Goal: Task Accomplishment & Management: Manage account settings

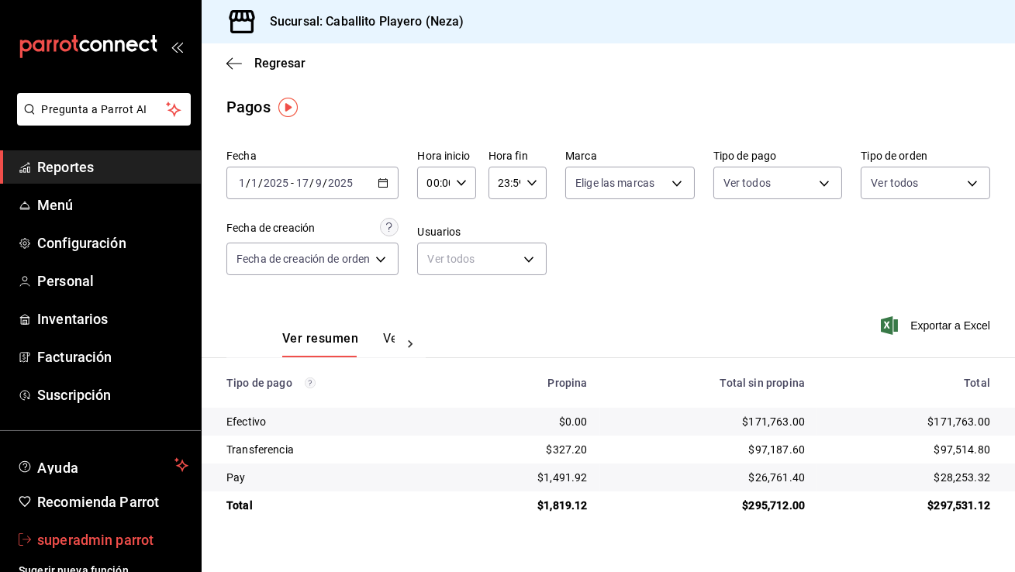
click at [79, 530] on span "superadmin parrot" at bounding box center [112, 539] width 151 height 21
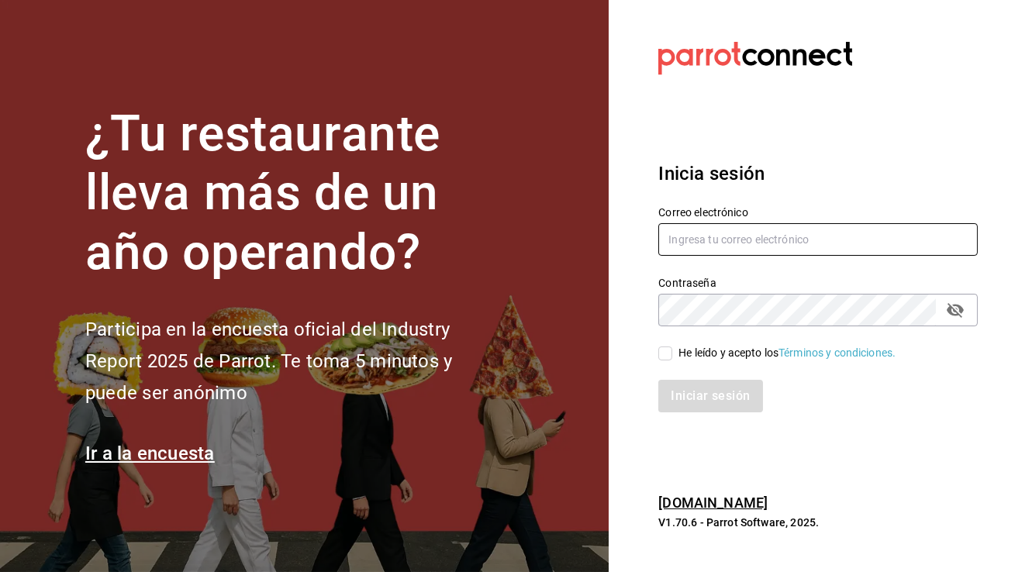
click at [765, 240] on input "text" at bounding box center [817, 239] width 319 height 33
click at [823, 252] on input "cafe" at bounding box center [817, 239] width 319 height 33
type input "cafeologia@coyoacan.com"
click at [658, 354] on input "He leído y acepto los Términos y condiciones." at bounding box center [665, 354] width 14 height 14
checkbox input "true"
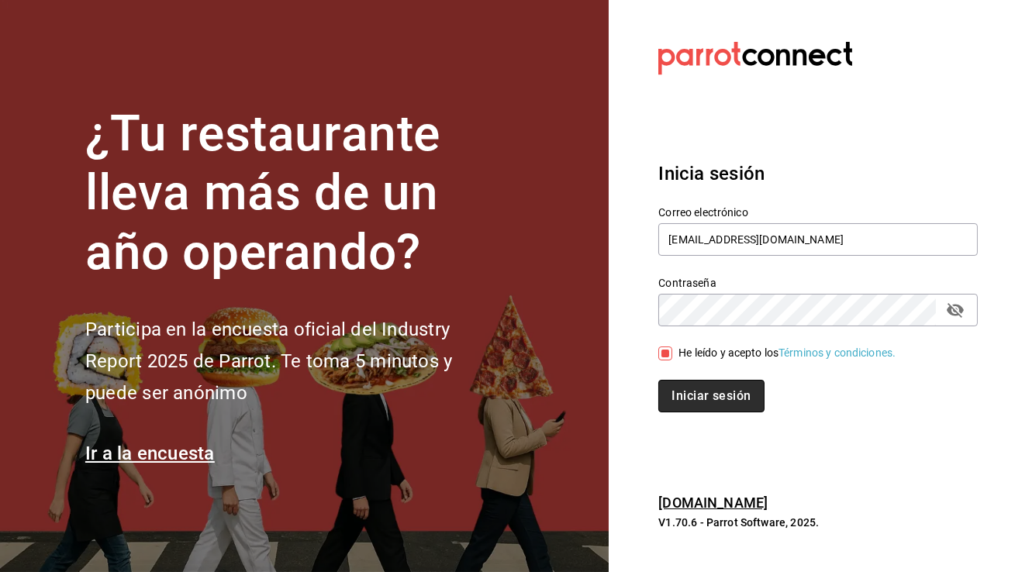
click at [678, 385] on button "Iniciar sesión" at bounding box center [710, 396] width 105 height 33
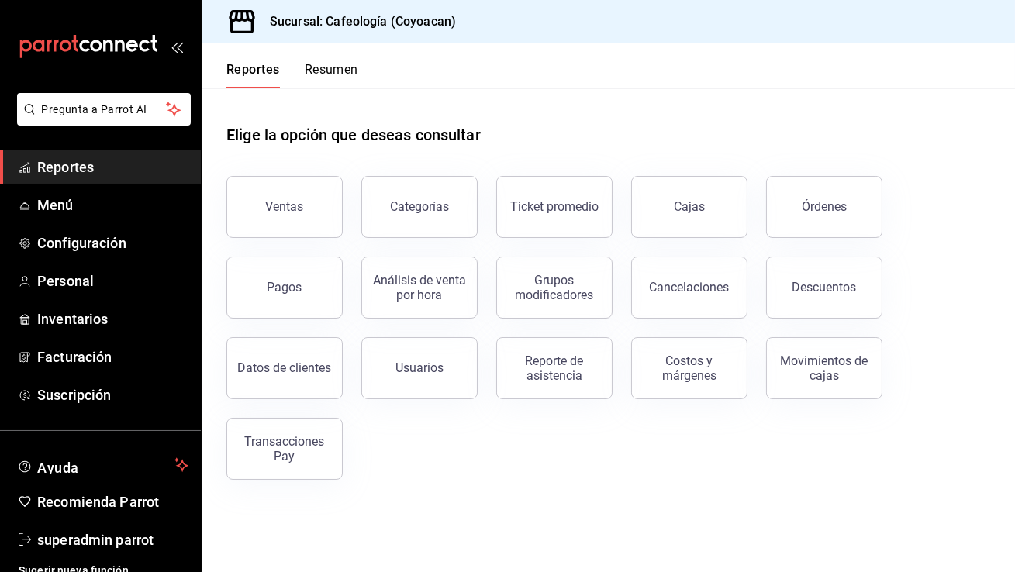
click at [288, 326] on div "Datos de clientes" at bounding box center [275, 359] width 135 height 81
click at [294, 268] on button "Pagos" at bounding box center [284, 288] width 116 height 62
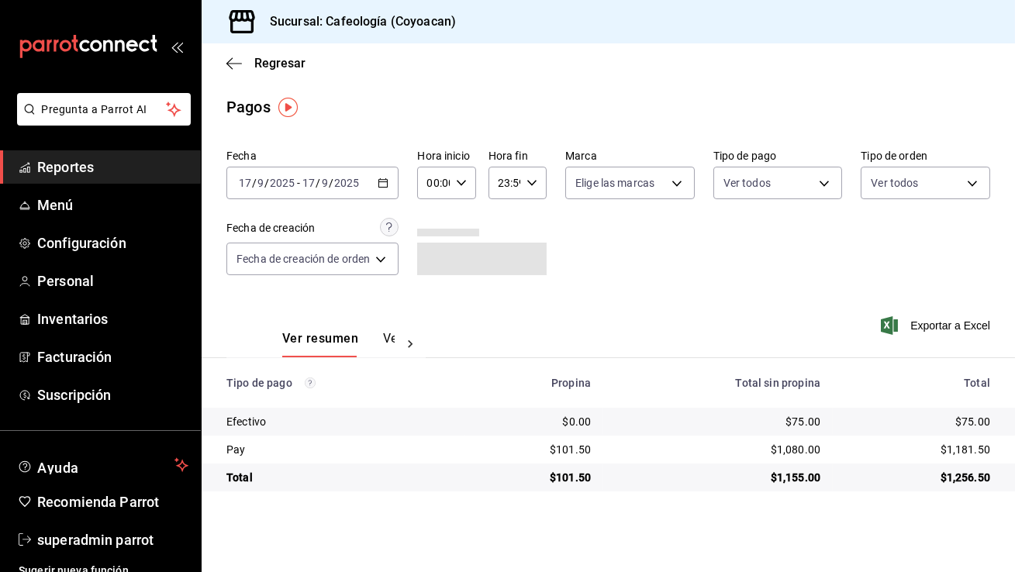
click at [386, 180] on icon "button" at bounding box center [383, 183] width 11 height 11
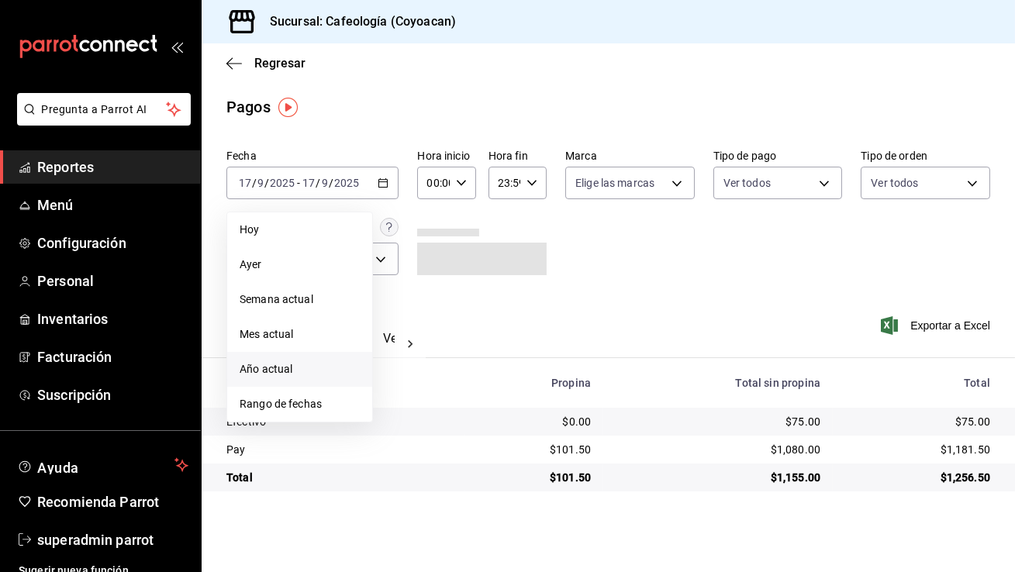
click at [288, 367] on span "Año actual" at bounding box center [300, 369] width 120 height 16
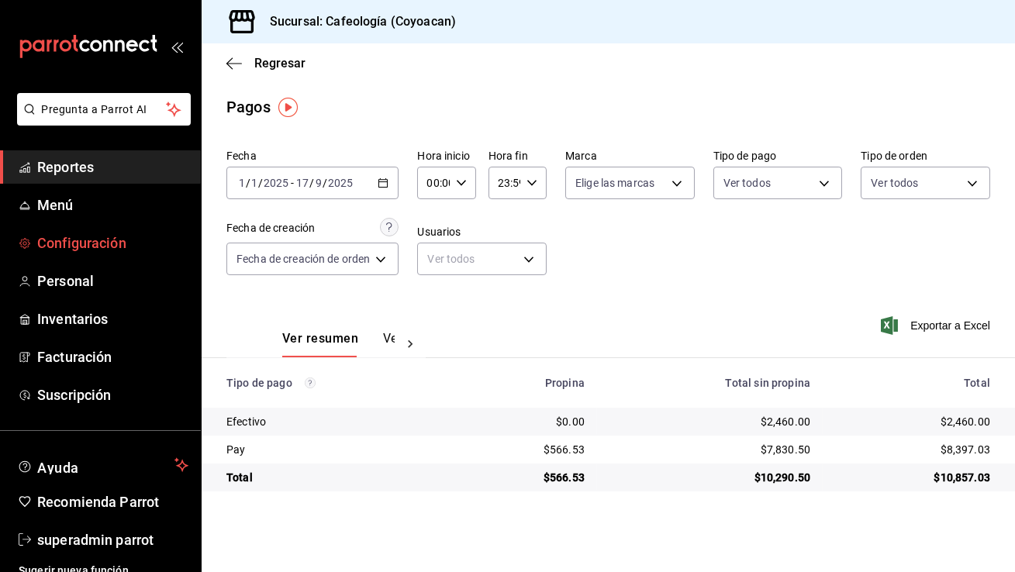
click at [126, 241] on span "Configuración" at bounding box center [112, 243] width 151 height 21
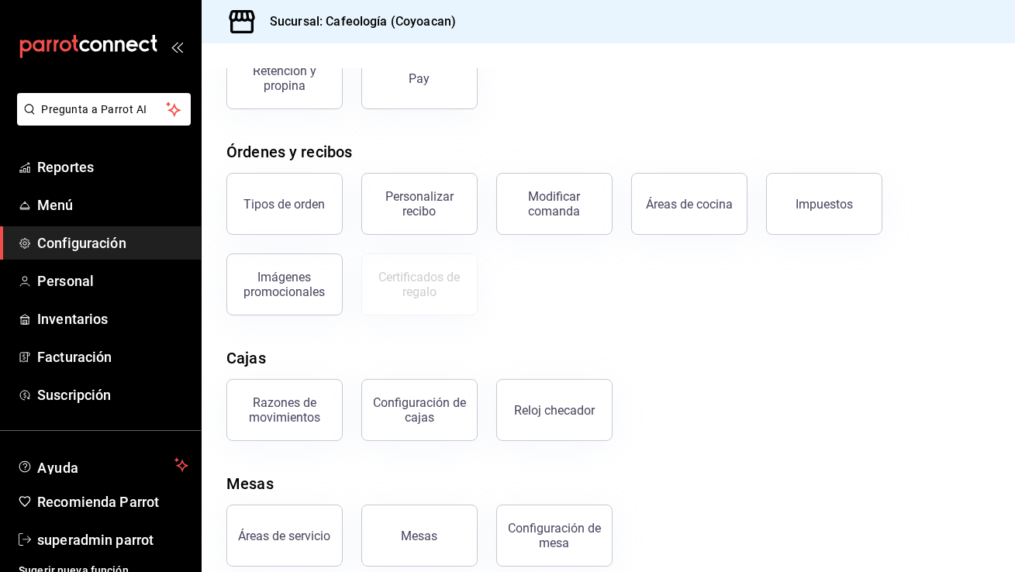
scroll to position [213, 0]
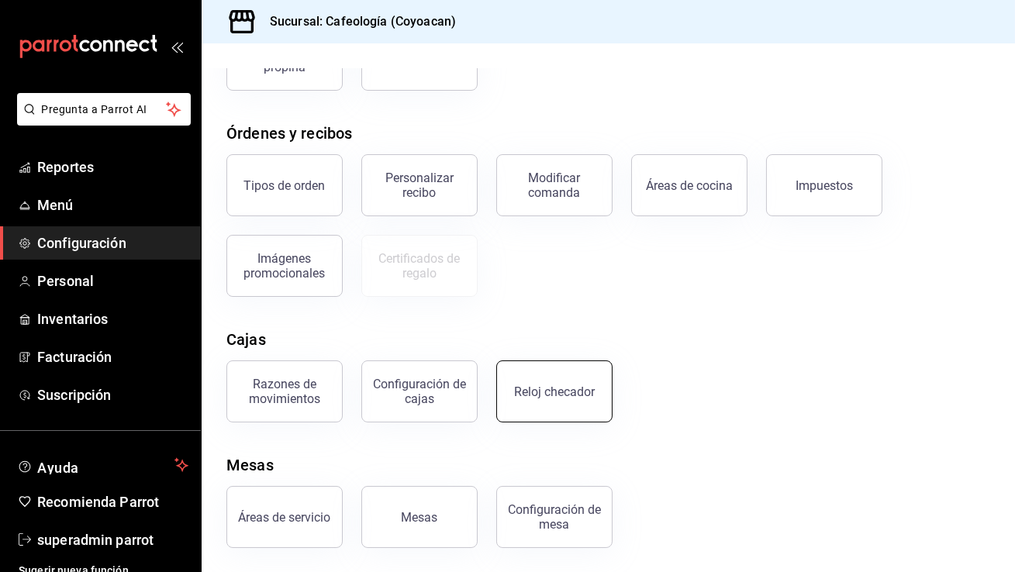
click at [541, 380] on button "Reloj checador" at bounding box center [554, 391] width 116 height 62
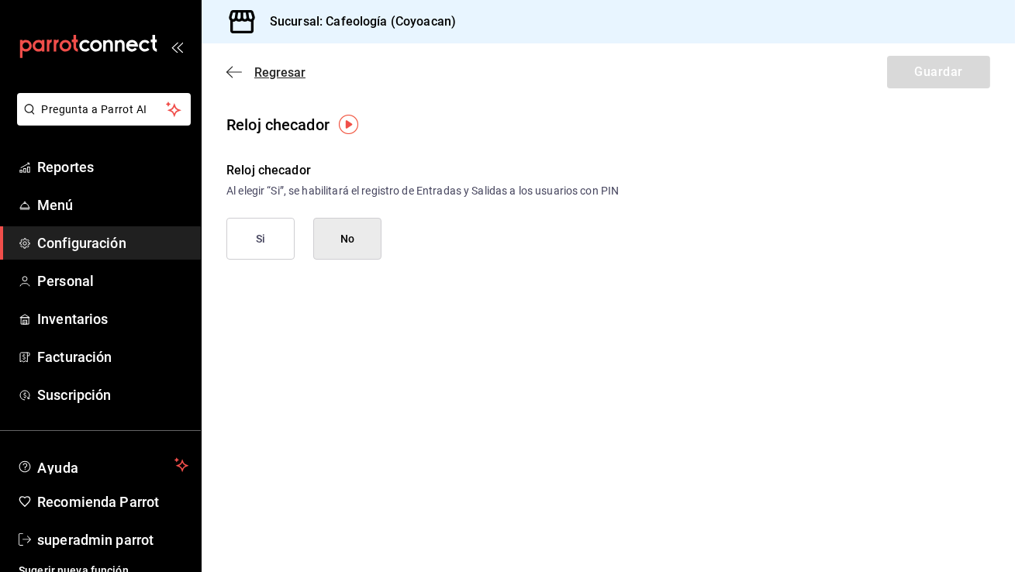
click at [240, 75] on icon "button" at bounding box center [234, 72] width 16 height 14
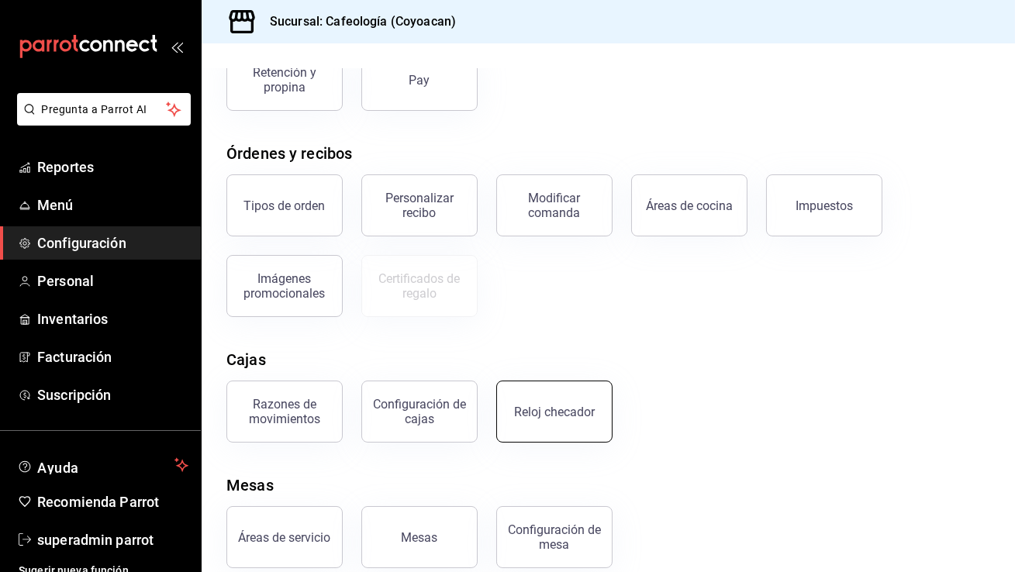
scroll to position [202, 0]
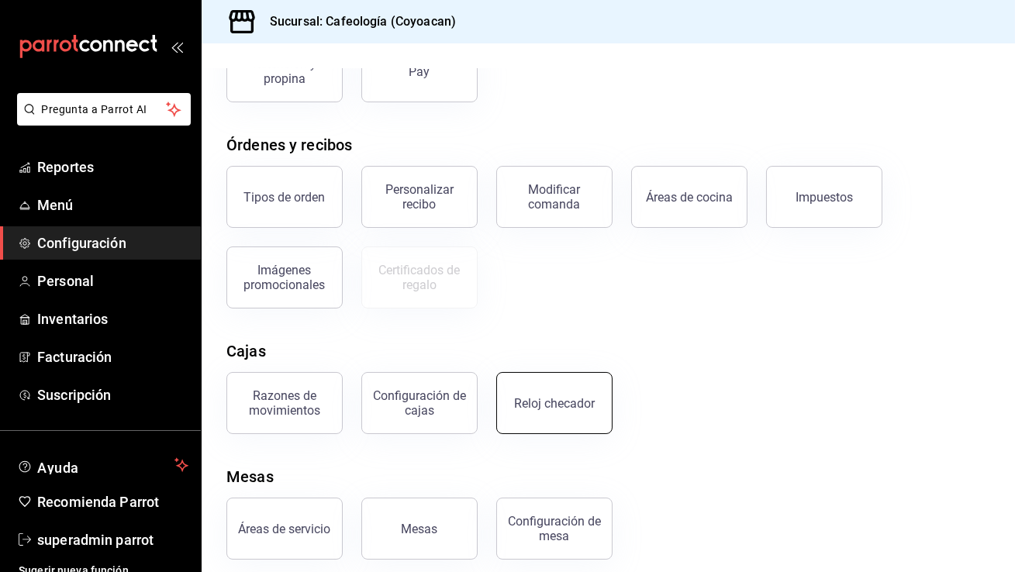
click at [543, 405] on div "Reloj checador" at bounding box center [554, 403] width 81 height 15
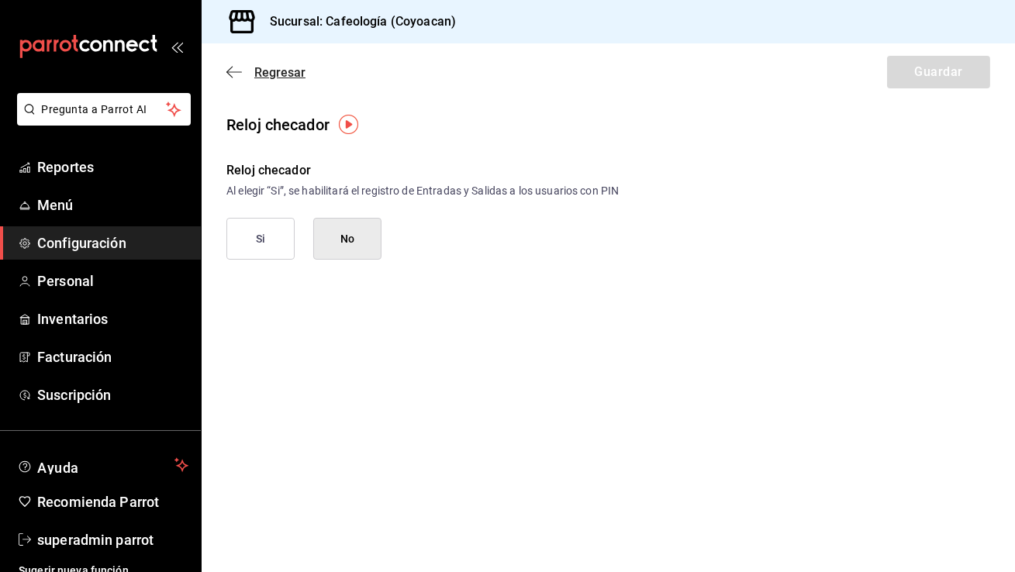
click at [234, 71] on icon "button" at bounding box center [234, 72] width 16 height 14
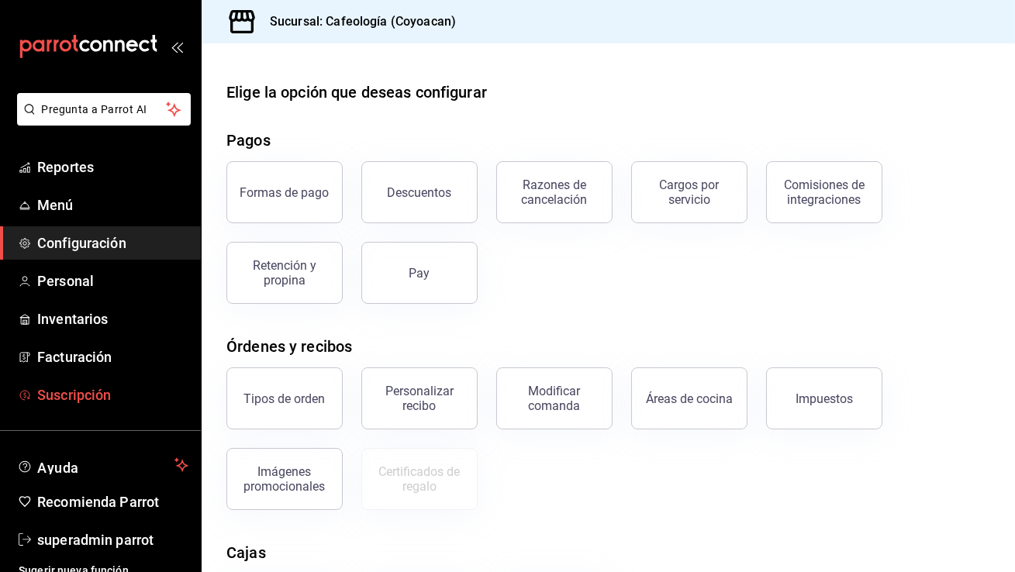
click at [109, 401] on span "Suscripción" at bounding box center [112, 395] width 151 height 21
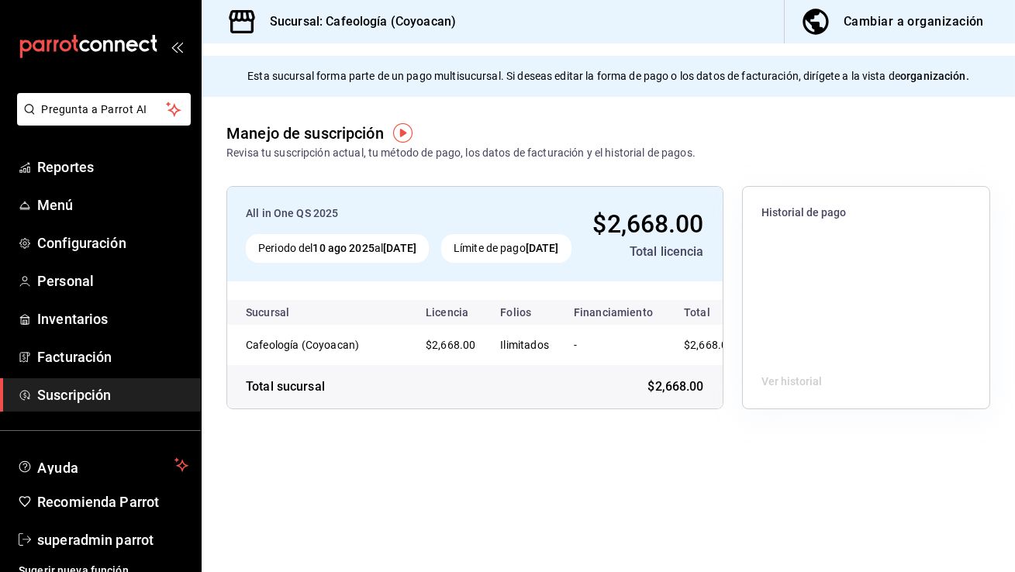
click at [872, 24] on div "Cambiar a organización" at bounding box center [913, 22] width 140 height 22
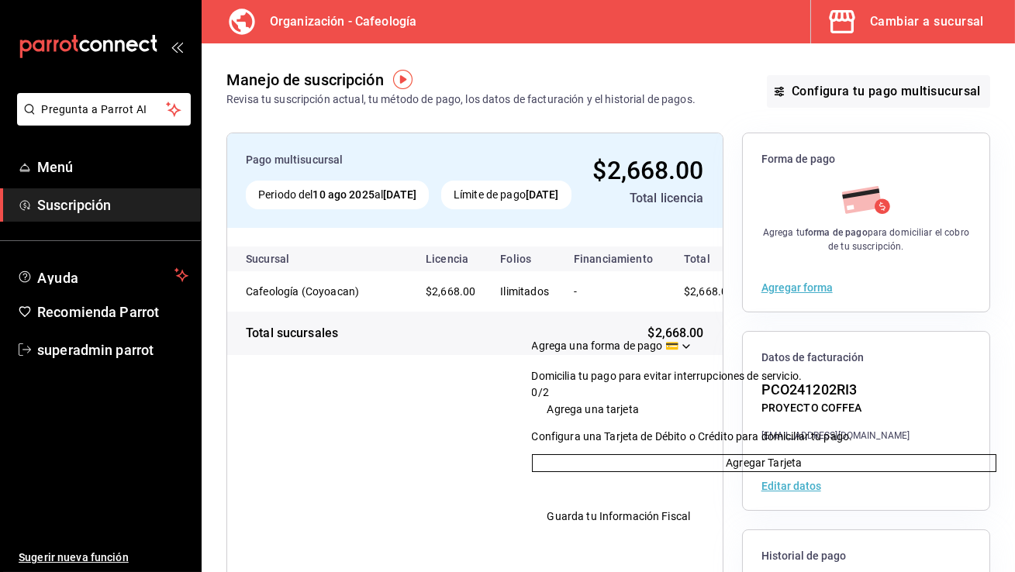
click at [692, 340] on icon "Drag to move checklist" at bounding box center [686, 346] width 12 height 12
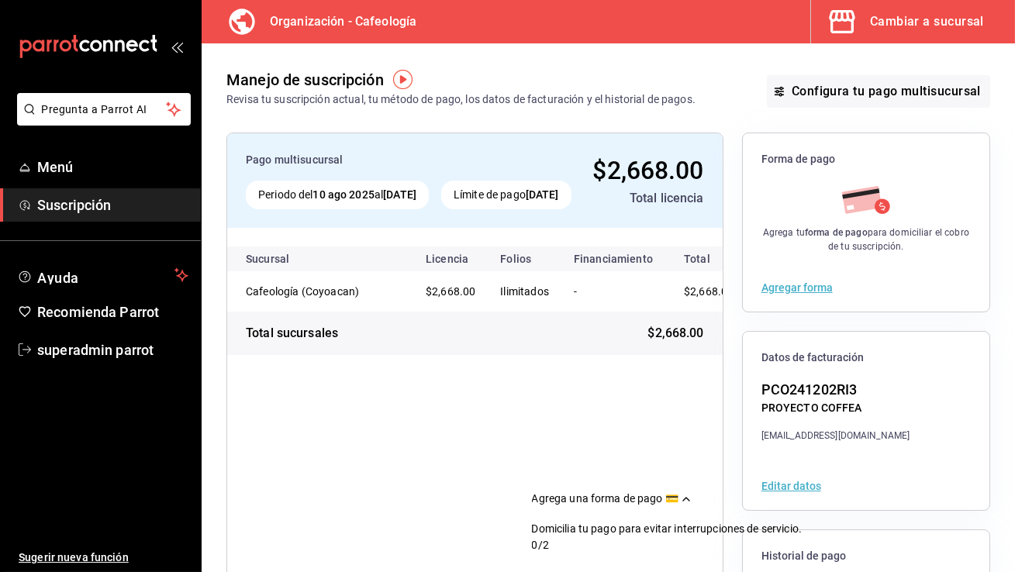
click at [923, 29] on div "Cambiar a sucursal" at bounding box center [927, 22] width 114 height 22
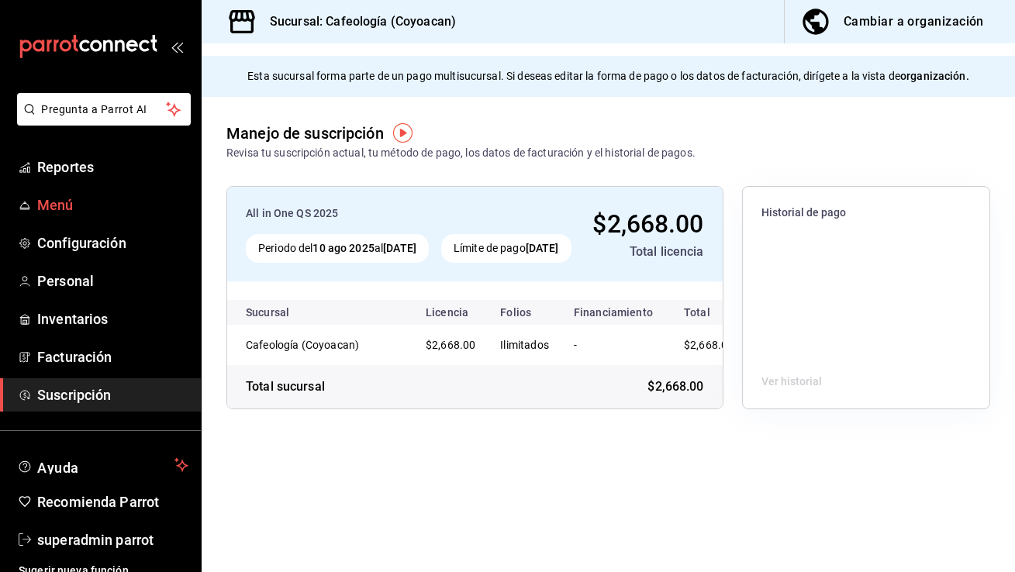
click at [81, 212] on span "Menú" at bounding box center [112, 205] width 151 height 21
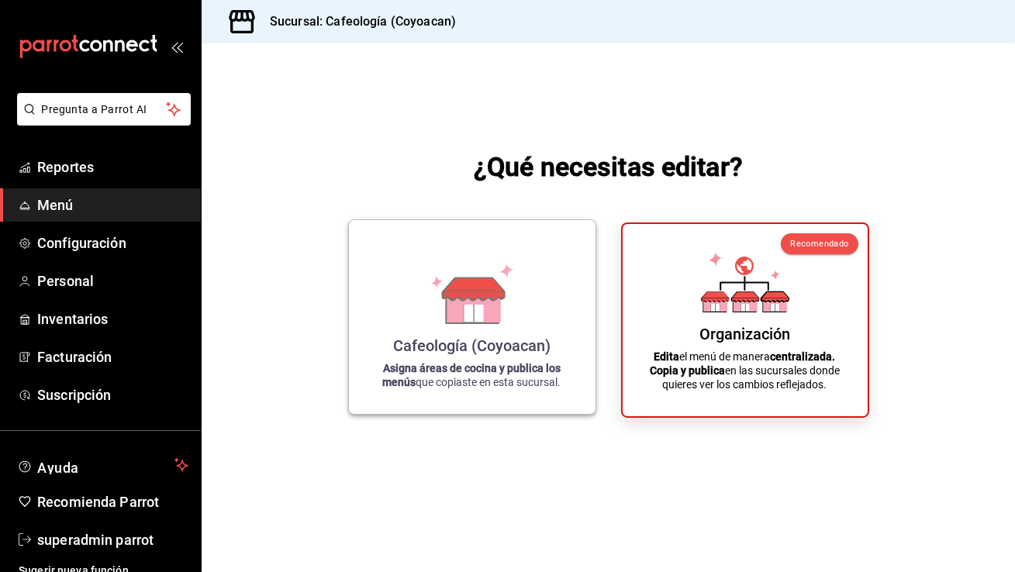
click at [497, 395] on div "Cafeología (Coyoacan) Asigna áreas de cocina y publica los menús que copiaste e…" at bounding box center [471, 317] width 209 height 169
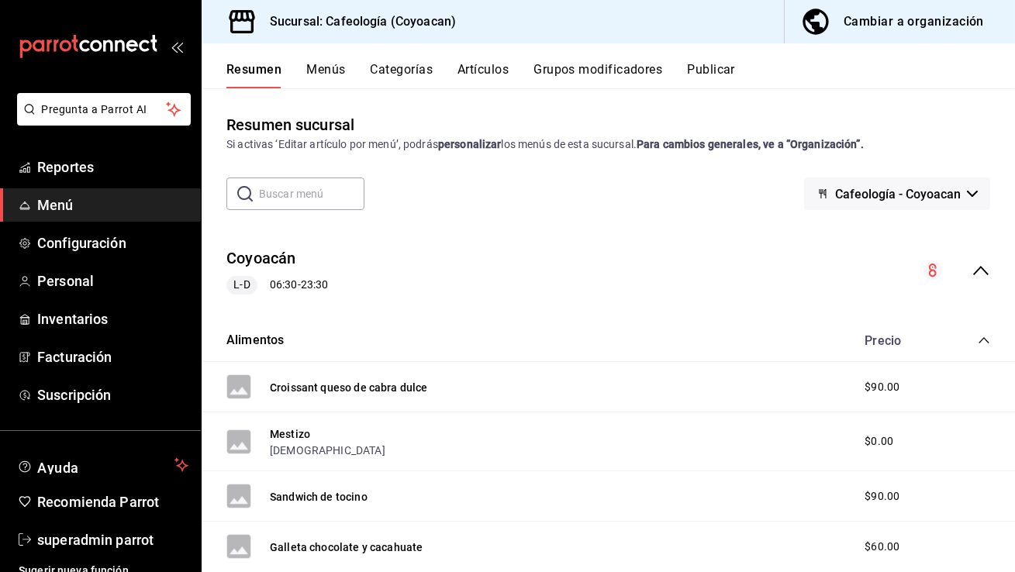
click at [491, 69] on button "Artículos" at bounding box center [482, 75] width 51 height 26
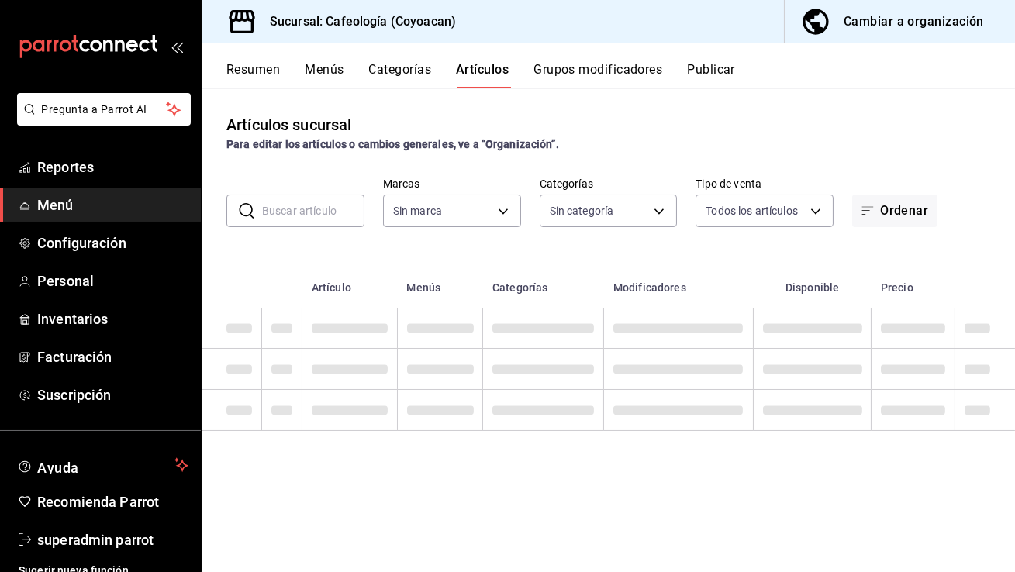
type input "3bb41961-e022-44d7-8026-46f144b2832d"
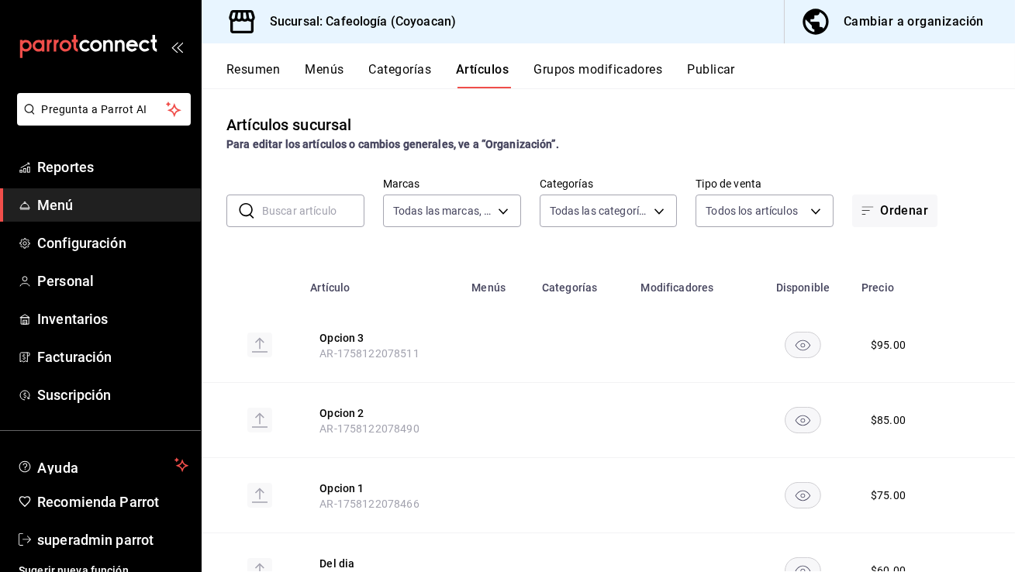
type input "11d8e808-af55-4e21-ba97-fee33d766b89,a9d9b025-0bd8-49b8-b7ca-3ffd024fb236,060f1…"
click at [332, 75] on button "Menús" at bounding box center [324, 75] width 39 height 26
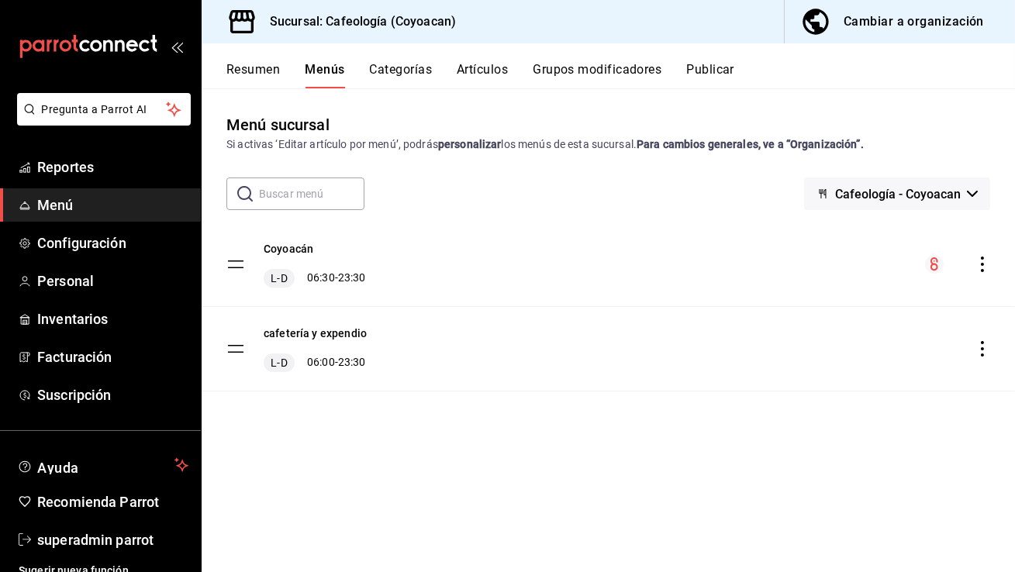
click at [126, 223] on ul "Reportes Menú Configuración Personal Inventarios Facturación Suscripción" at bounding box center [100, 280] width 201 height 261
click at [119, 252] on span "Configuración" at bounding box center [112, 243] width 151 height 21
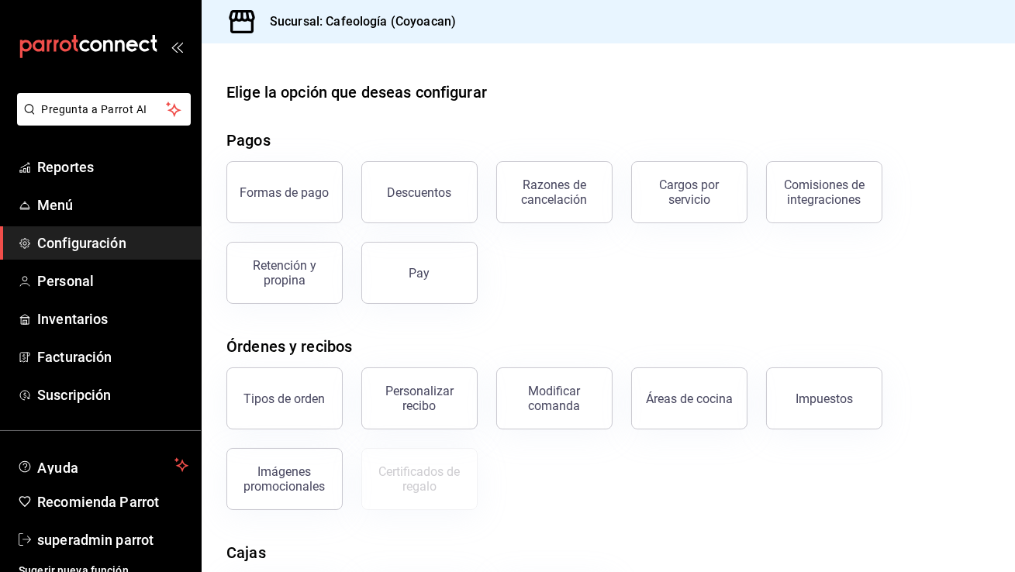
click at [425, 376] on button "Personalizar recibo" at bounding box center [419, 398] width 116 height 62
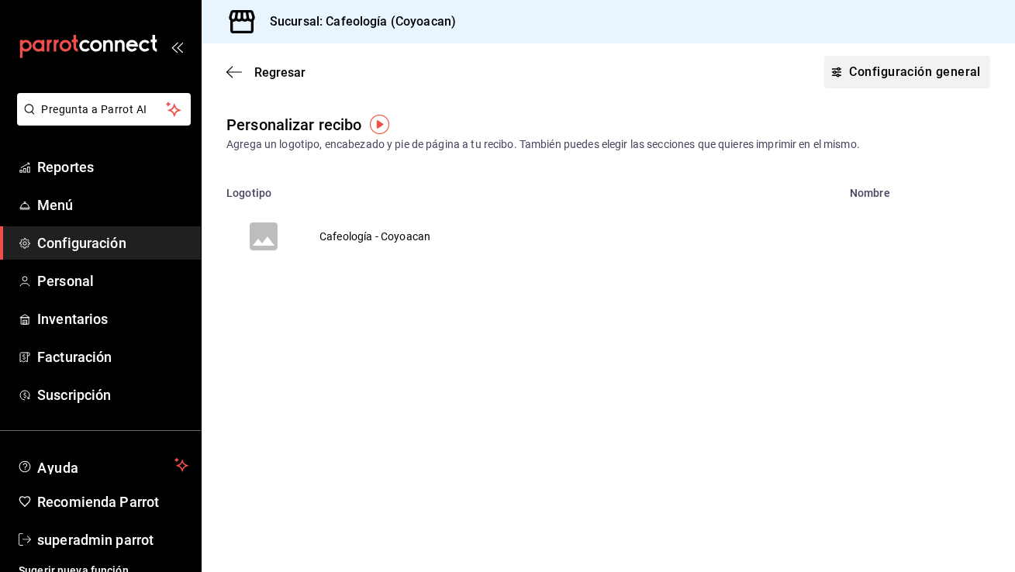
click at [873, 74] on link "Configuración general" at bounding box center [907, 72] width 166 height 33
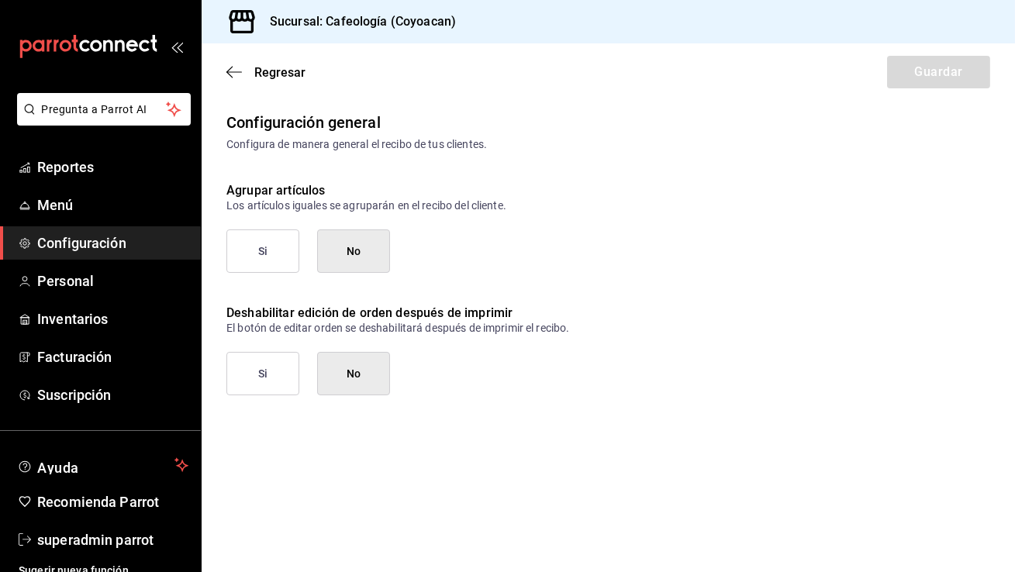
click at [84, 240] on span "Configuración" at bounding box center [112, 243] width 151 height 21
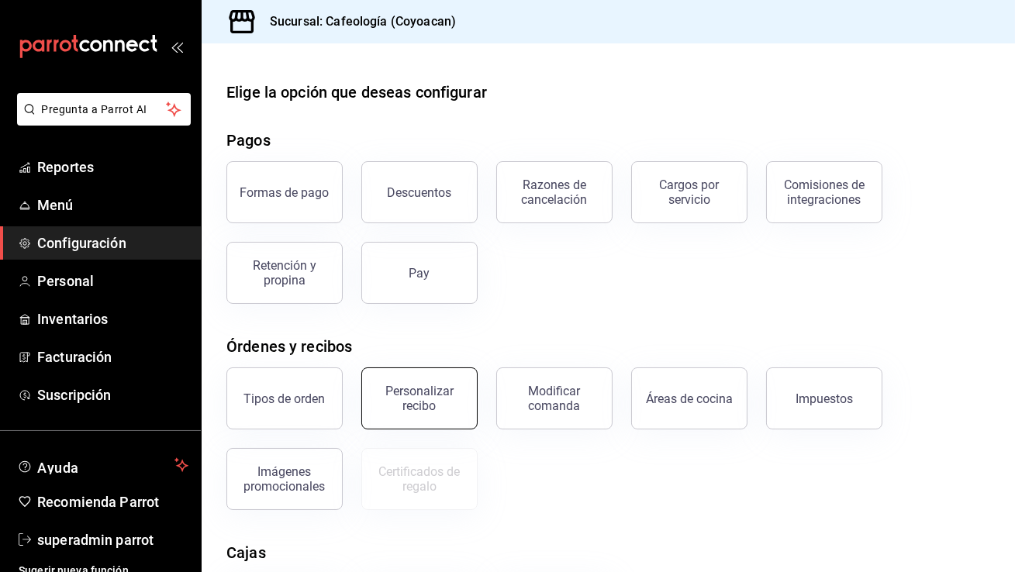
click at [459, 389] on div "Personalizar recibo" at bounding box center [419, 398] width 96 height 29
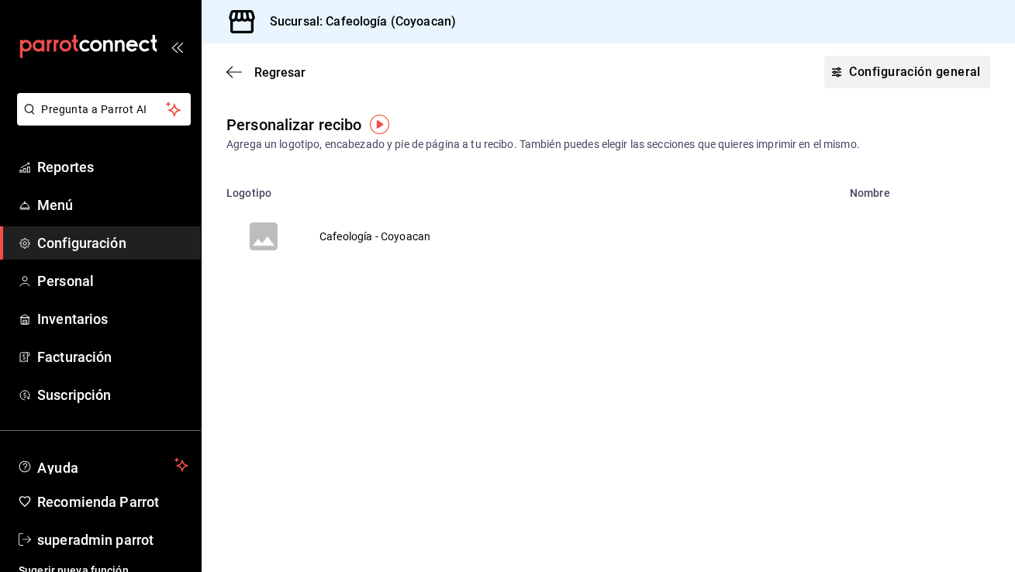
click at [943, 80] on link "Configuración general" at bounding box center [907, 72] width 166 height 33
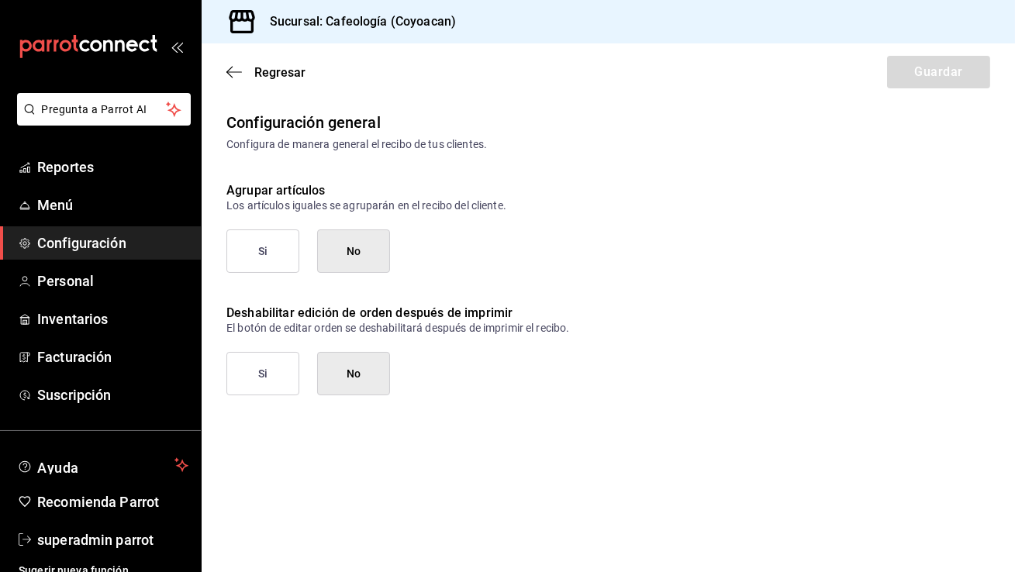
click at [118, 245] on span "Configuración" at bounding box center [112, 243] width 151 height 21
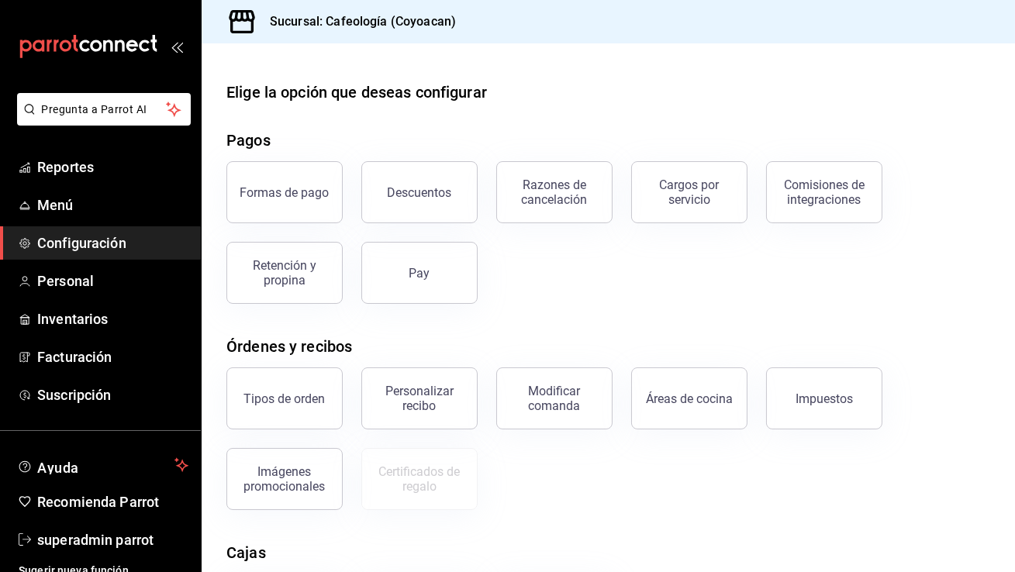
click at [95, 6] on div "mailbox folders" at bounding box center [100, 46] width 201 height 93
click at [102, 212] on span "Menú" at bounding box center [112, 205] width 151 height 21
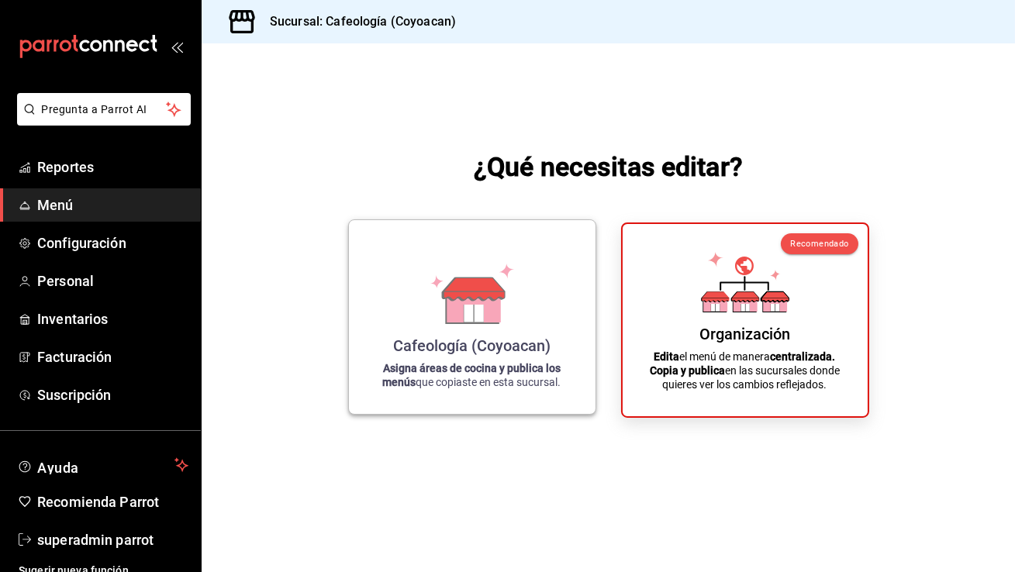
click at [404, 330] on div "Cafeología (Coyoacan) Asigna áreas de cocina y publica los menús que copiaste e…" at bounding box center [471, 317] width 209 height 169
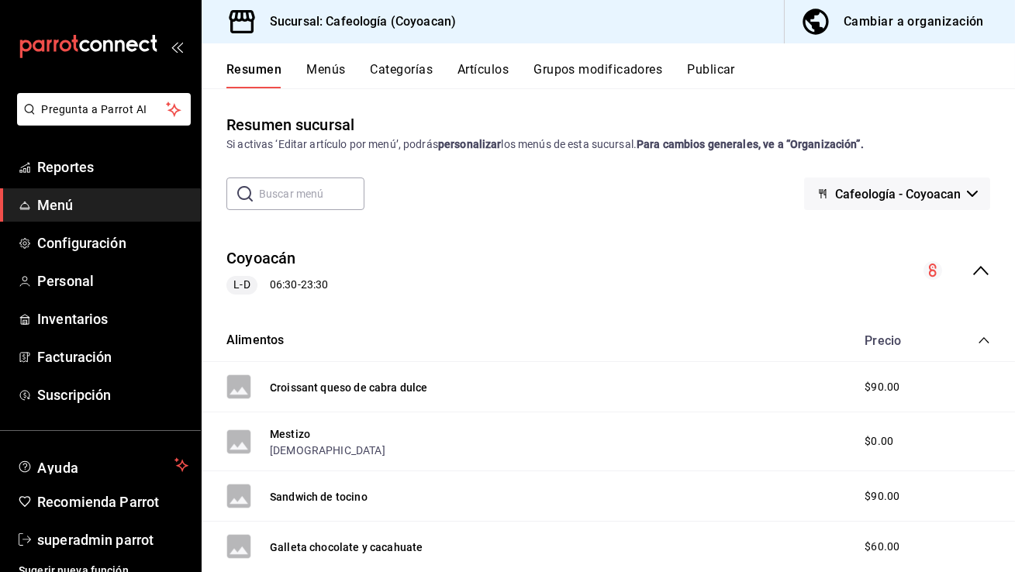
click at [387, 78] on button "Categorías" at bounding box center [402, 75] width 63 height 26
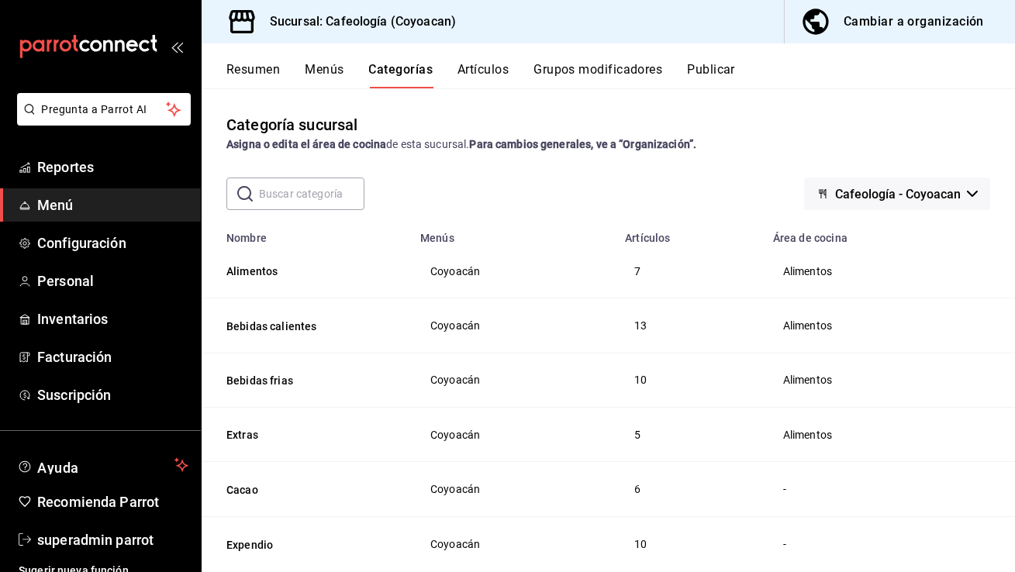
click at [816, 271] on span "Alimentos" at bounding box center [886, 271] width 206 height 11
click at [235, 271] on button "Alimentos" at bounding box center [303, 272] width 155 height 16
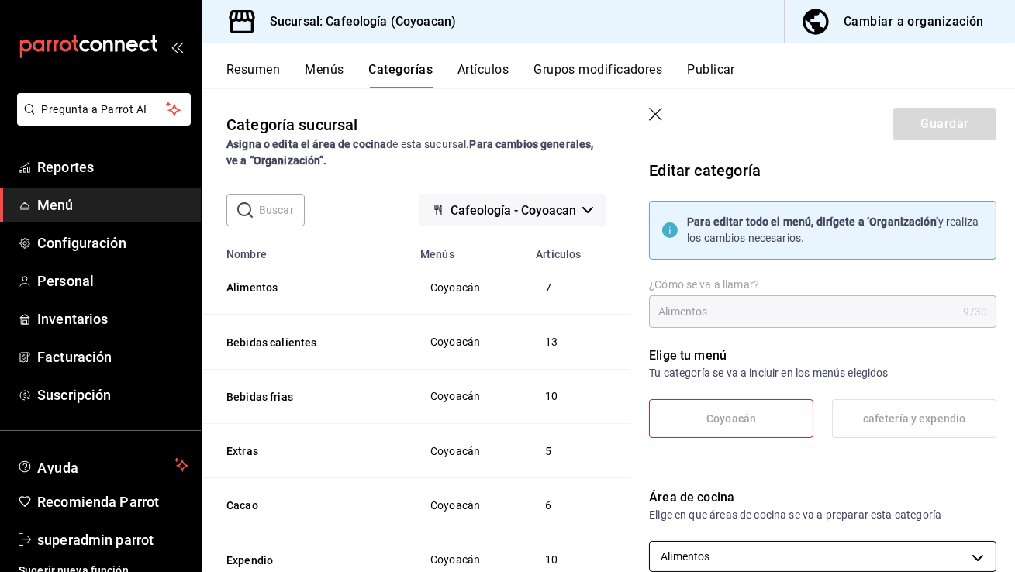
click at [794, 554] on body "Pregunta a Parrot AI Reportes Menú Configuración Personal Inventarios Facturaci…" at bounding box center [507, 286] width 1015 height 572
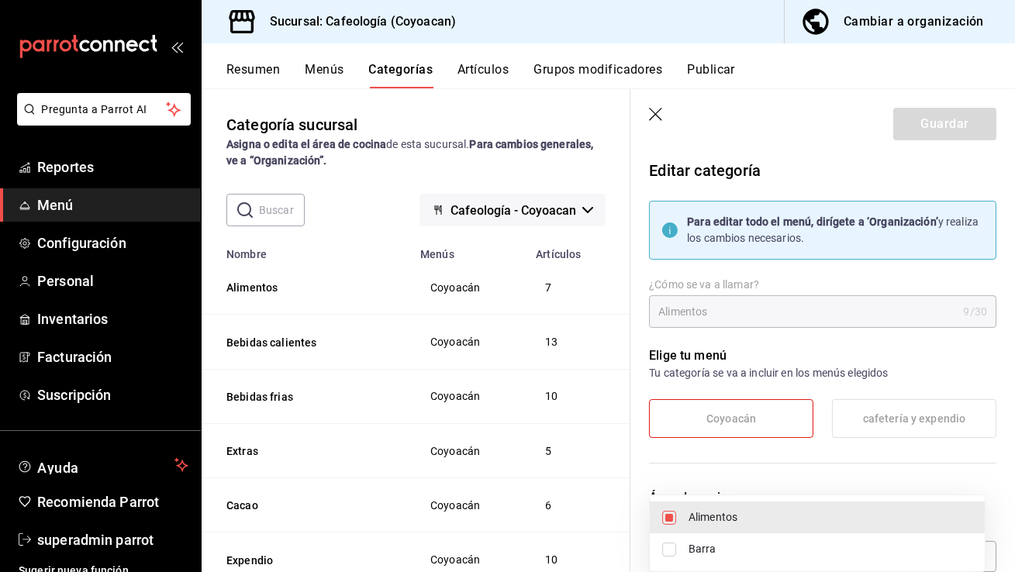
drag, startPoint x: 1009, startPoint y: 205, endPoint x: 1011, endPoint y: 247, distance: 41.1
click at [1011, 247] on div at bounding box center [507, 286] width 1015 height 572
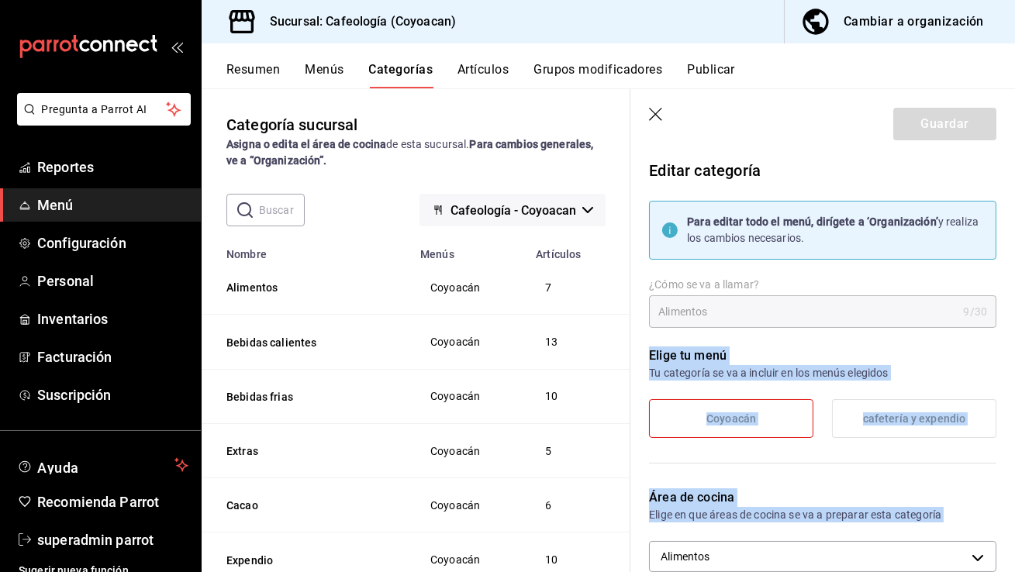
drag, startPoint x: 1011, startPoint y: 247, endPoint x: 1014, endPoint y: 285, distance: 38.1
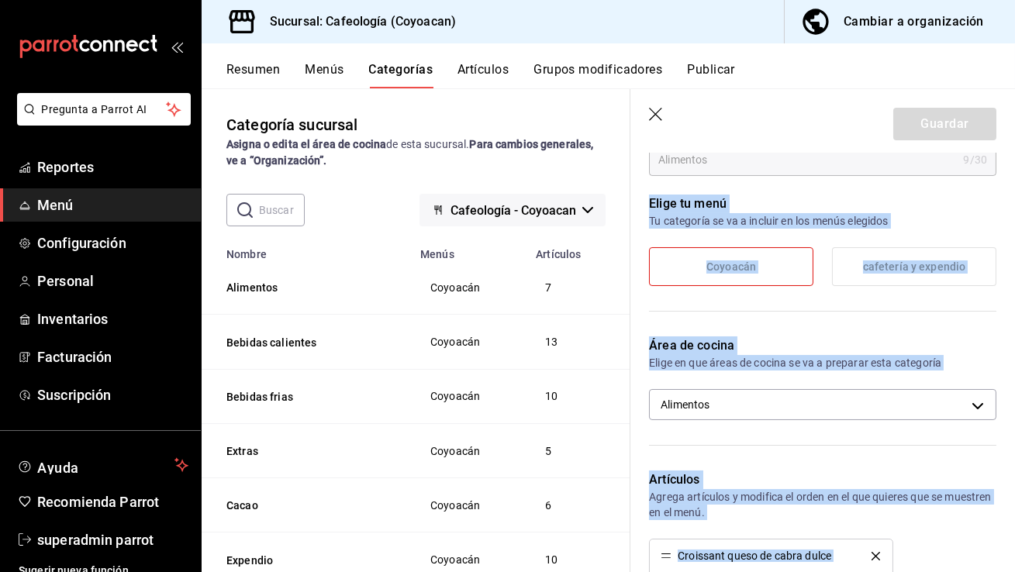
scroll to position [191, 0]
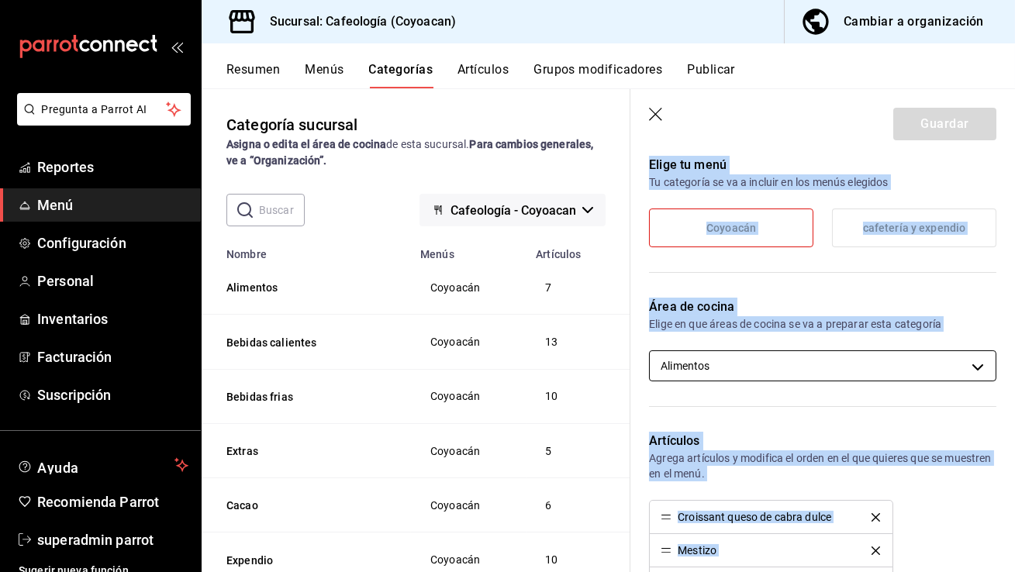
click at [905, 360] on body "Pregunta a Parrot AI Reportes Menú Configuración Personal Inventarios Facturaci…" at bounding box center [507, 286] width 1015 height 572
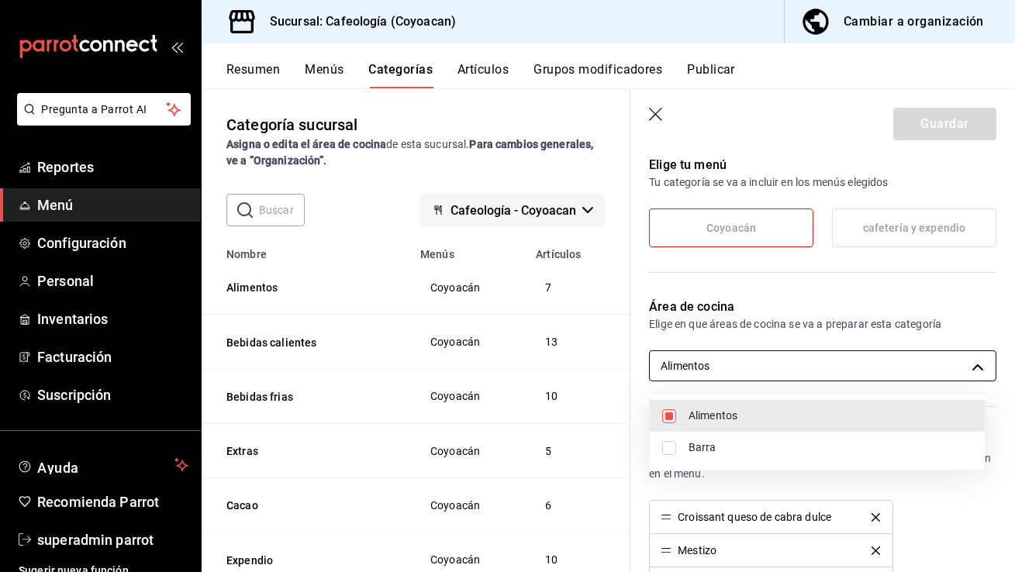
click at [905, 360] on div at bounding box center [507, 286] width 1015 height 572
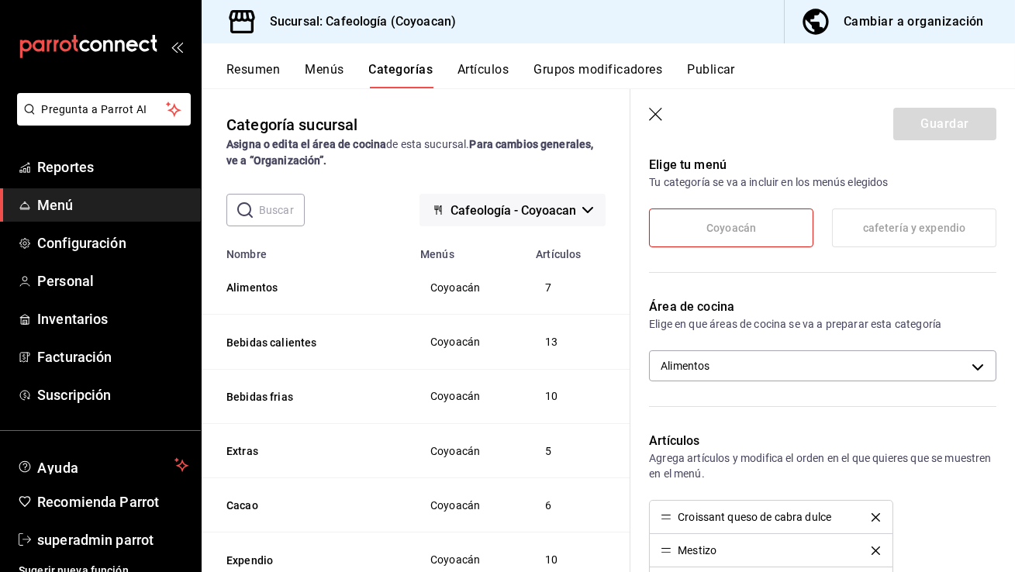
click at [264, 85] on button "Resumen" at bounding box center [252, 75] width 53 height 26
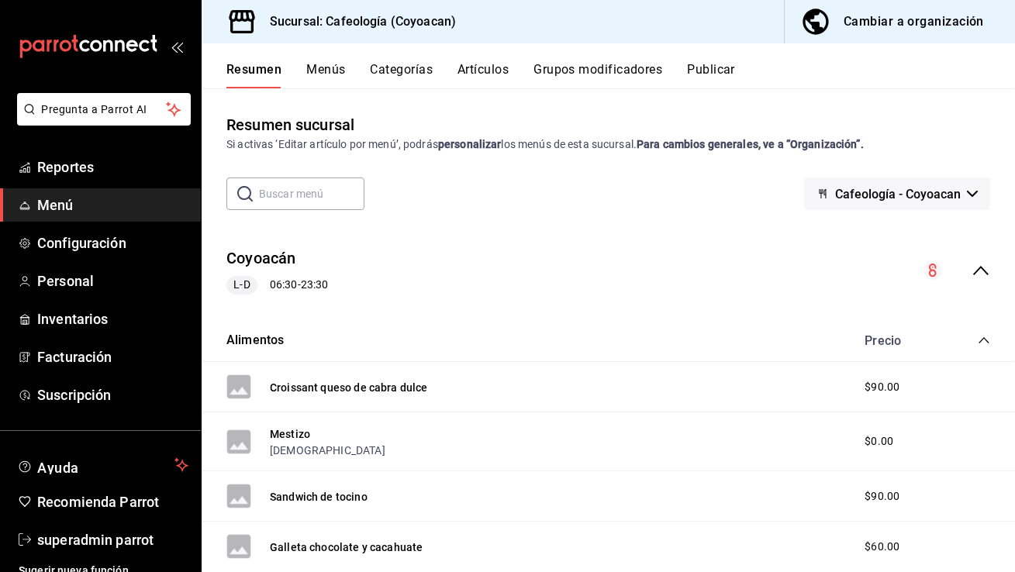
click at [413, 71] on button "Categorías" at bounding box center [402, 75] width 63 height 26
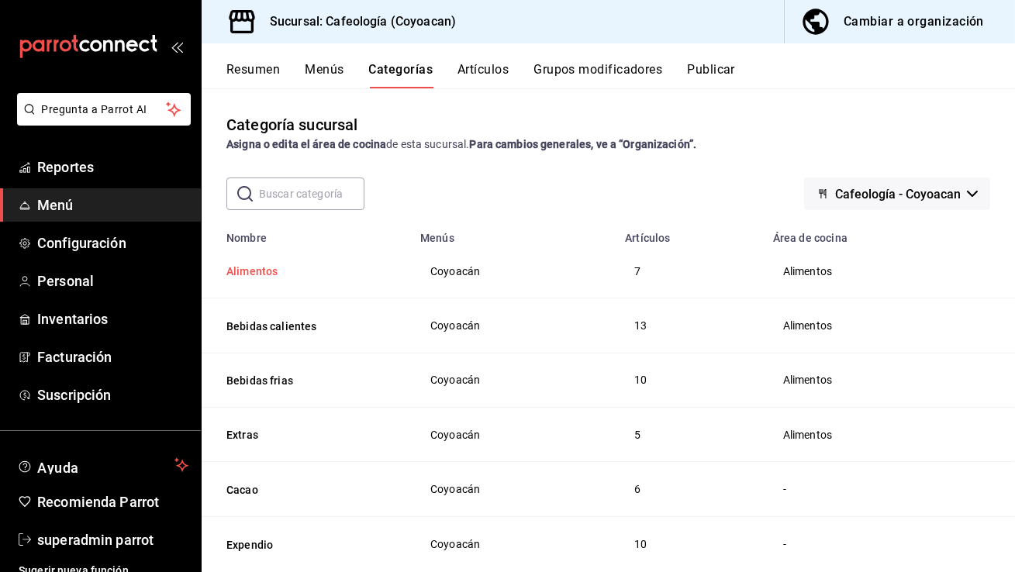
click at [260, 274] on button "Alimentos" at bounding box center [303, 272] width 155 height 16
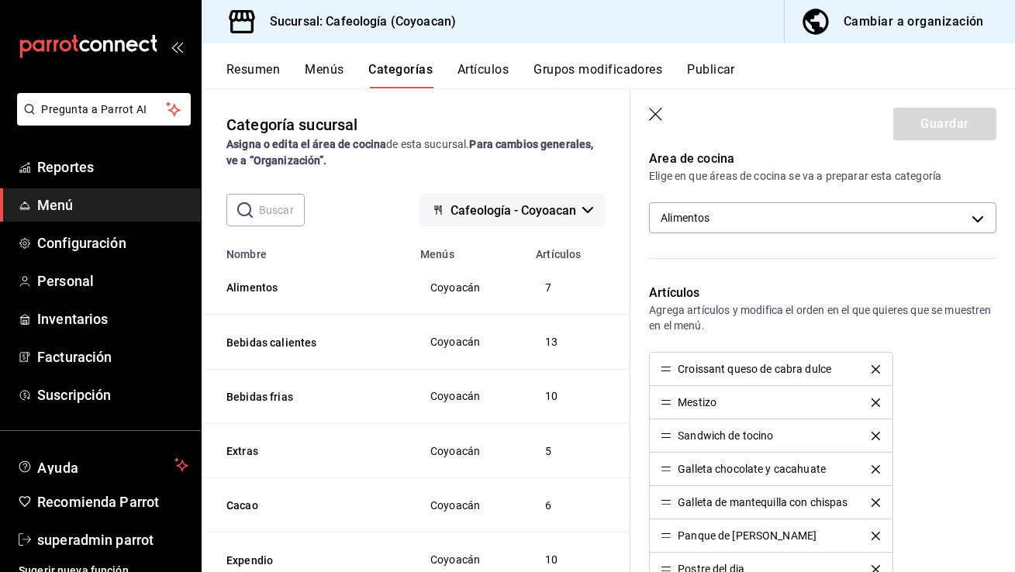
scroll to position [227, 0]
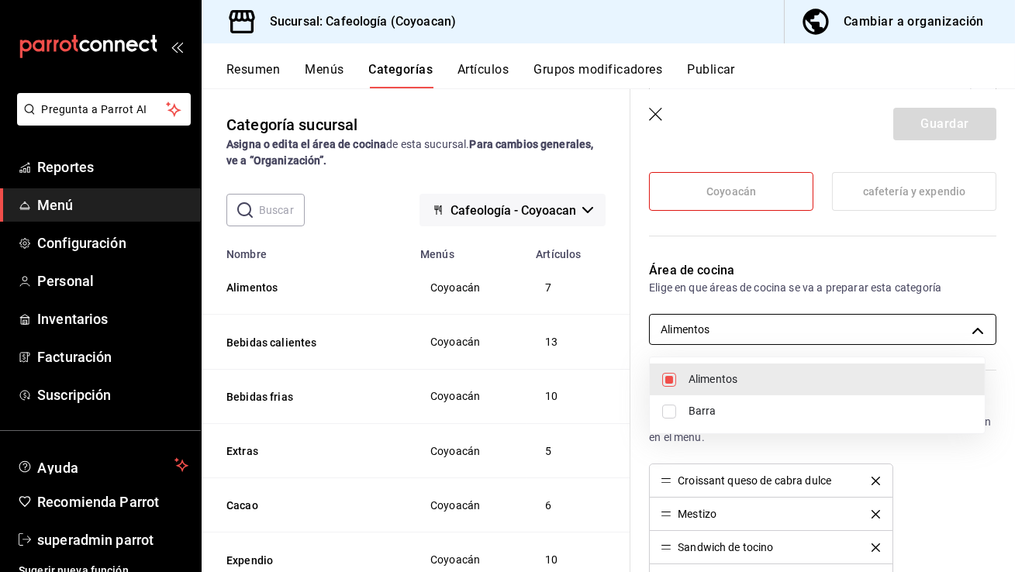
click at [719, 319] on body "Pregunta a Parrot AI Reportes Menú Configuración Personal Inventarios Facturaci…" at bounding box center [507, 286] width 1015 height 572
click at [656, 114] on div at bounding box center [507, 286] width 1015 height 572
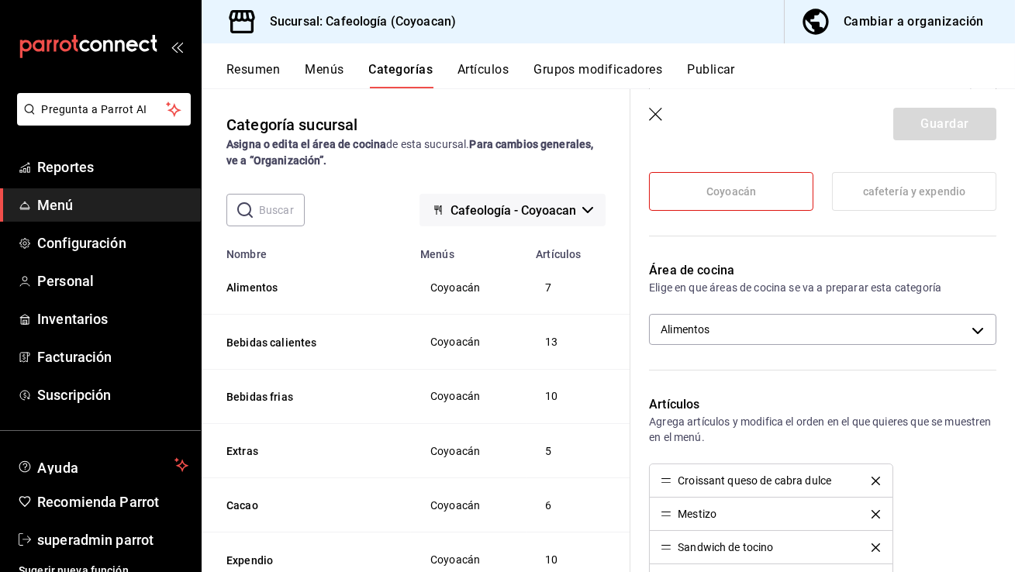
click at [656, 114] on icon "button" at bounding box center [655, 114] width 13 height 13
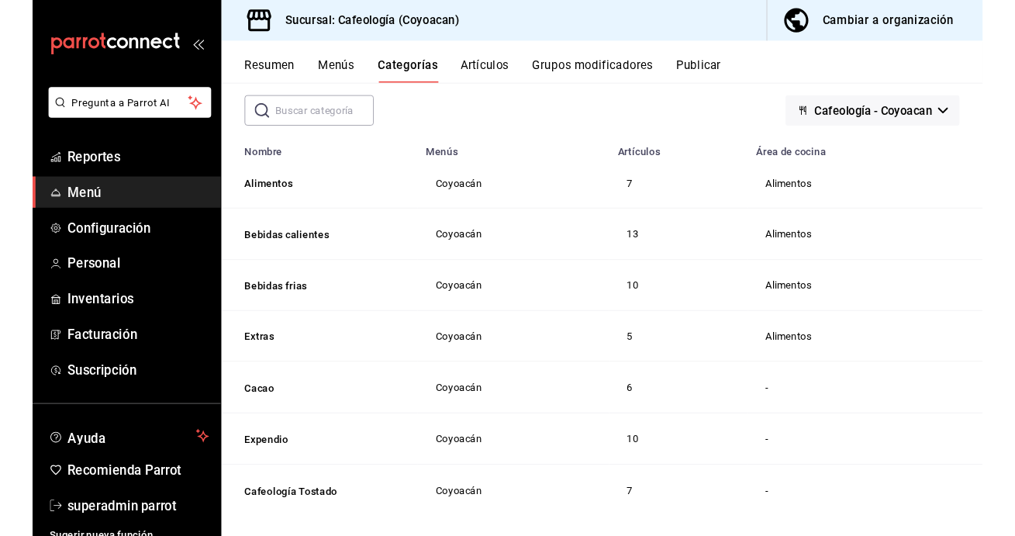
scroll to position [91, 0]
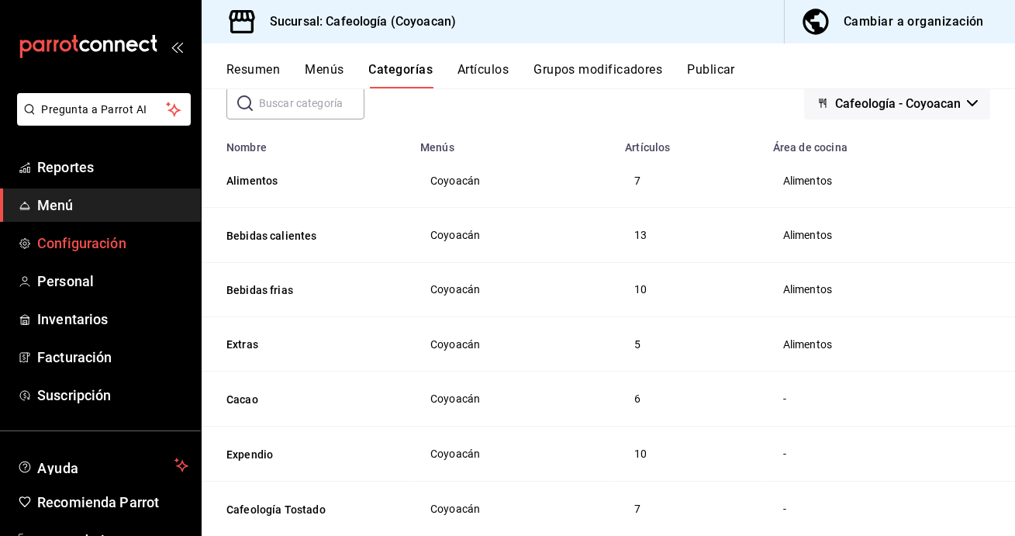
click at [115, 243] on span "Configuración" at bounding box center [112, 243] width 151 height 21
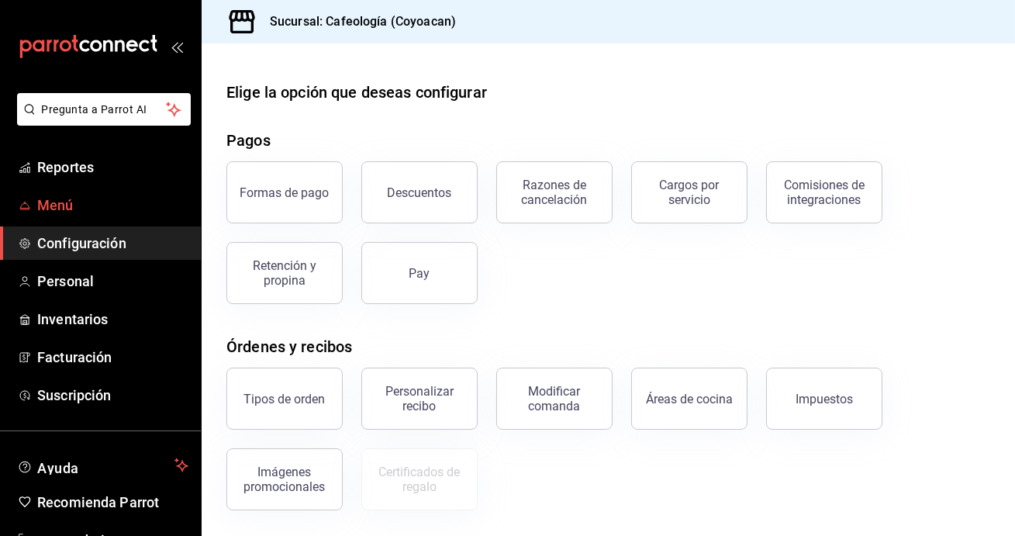
click at [116, 203] on span "Menú" at bounding box center [112, 205] width 151 height 21
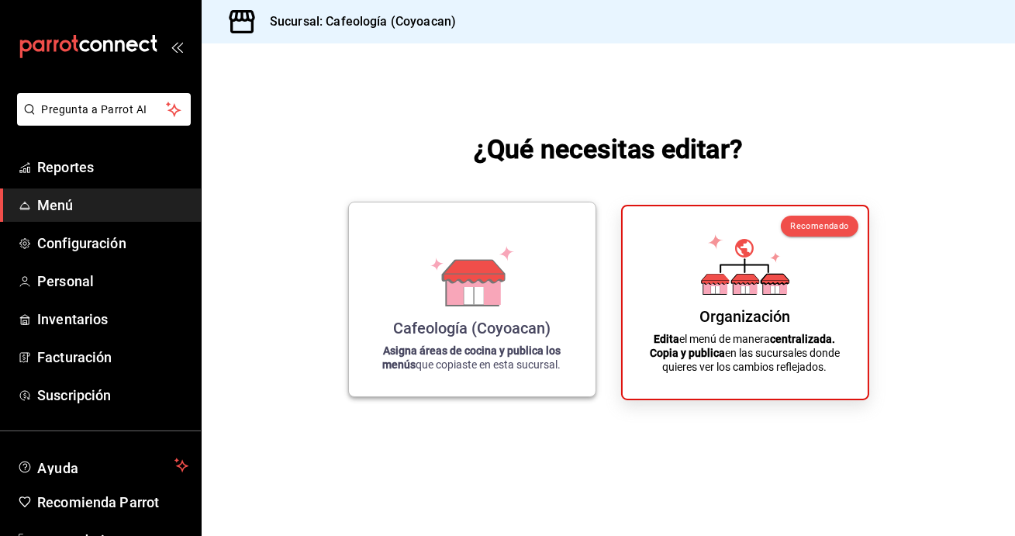
click at [500, 277] on icon at bounding box center [473, 271] width 61 height 22
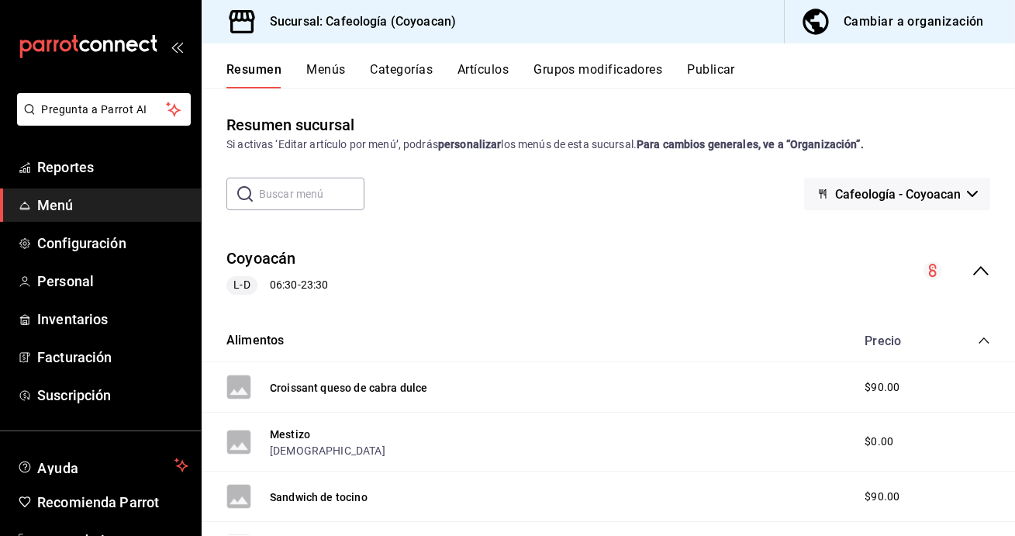
click at [413, 74] on button "Categorías" at bounding box center [402, 75] width 63 height 26
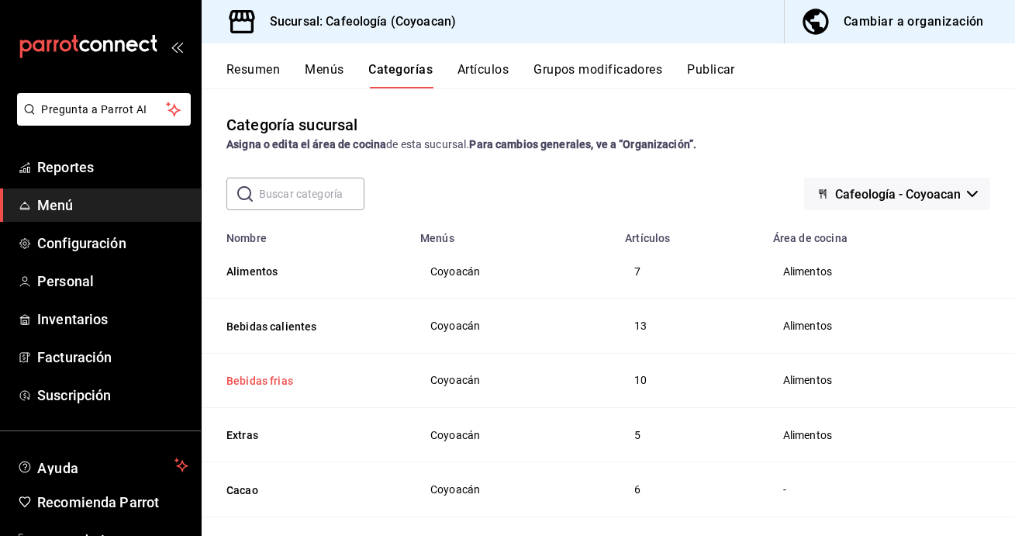
click at [268, 383] on button "Bebidas frias" at bounding box center [303, 381] width 155 height 16
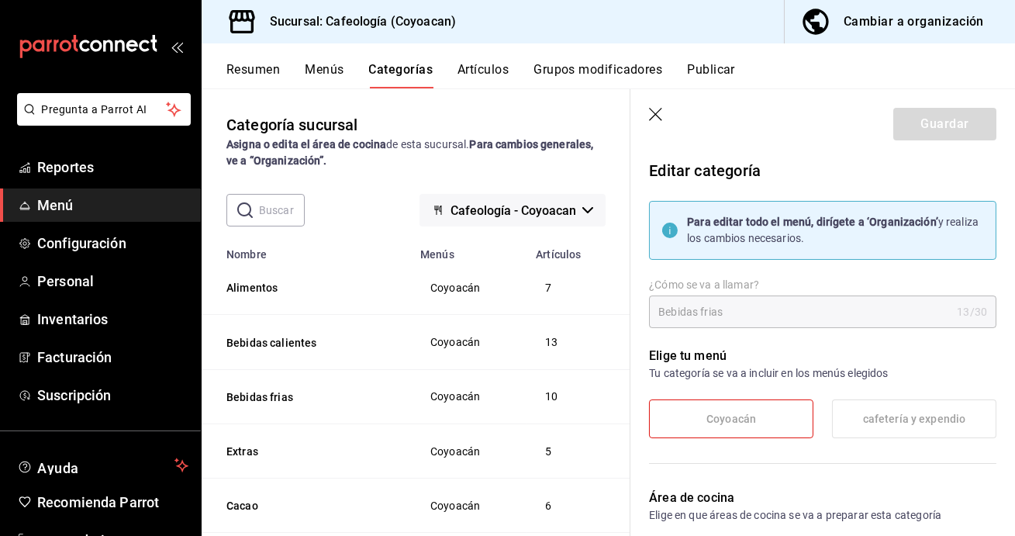
scroll to position [277, 0]
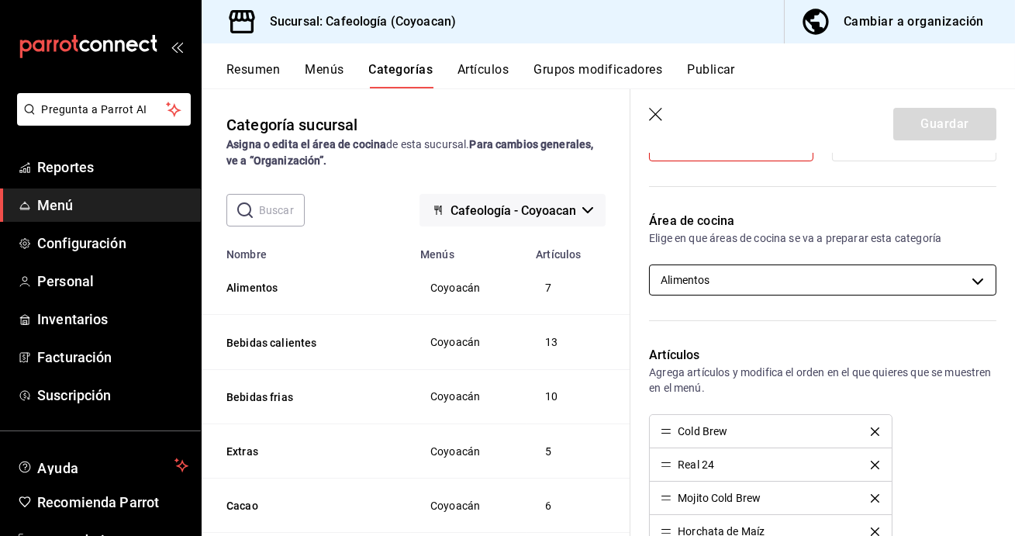
click at [718, 283] on body "Pregunta a Parrot AI Reportes Menú Configuración Personal Inventarios Facturaci…" at bounding box center [507, 268] width 1015 height 536
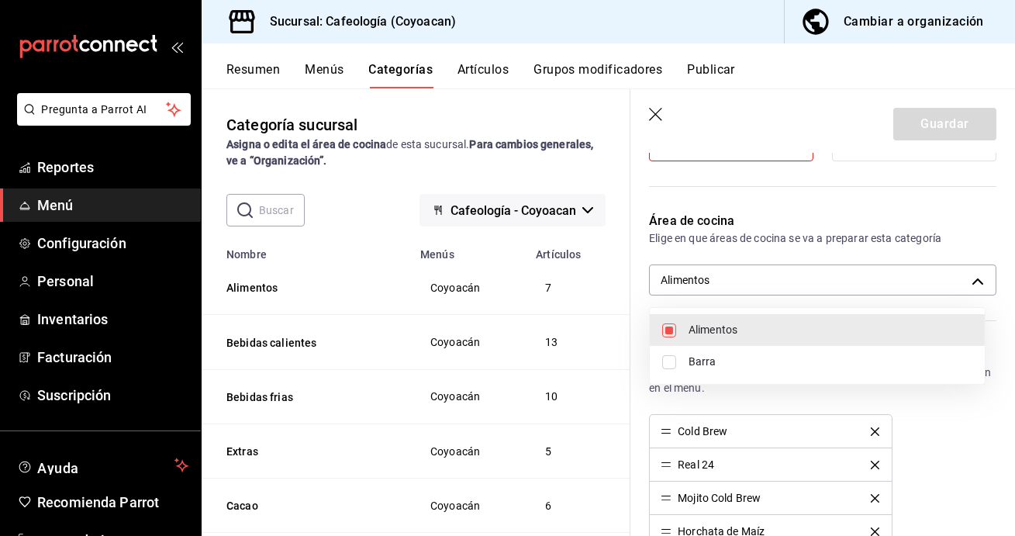
click at [674, 362] on input "checkbox" at bounding box center [669, 362] width 14 height 14
checkbox input "true"
type input "55fa640c-5f41-4895-a2c9-c25d6663f40e,da7a3603-7b5e-4254-93d7-feced810d4d8"
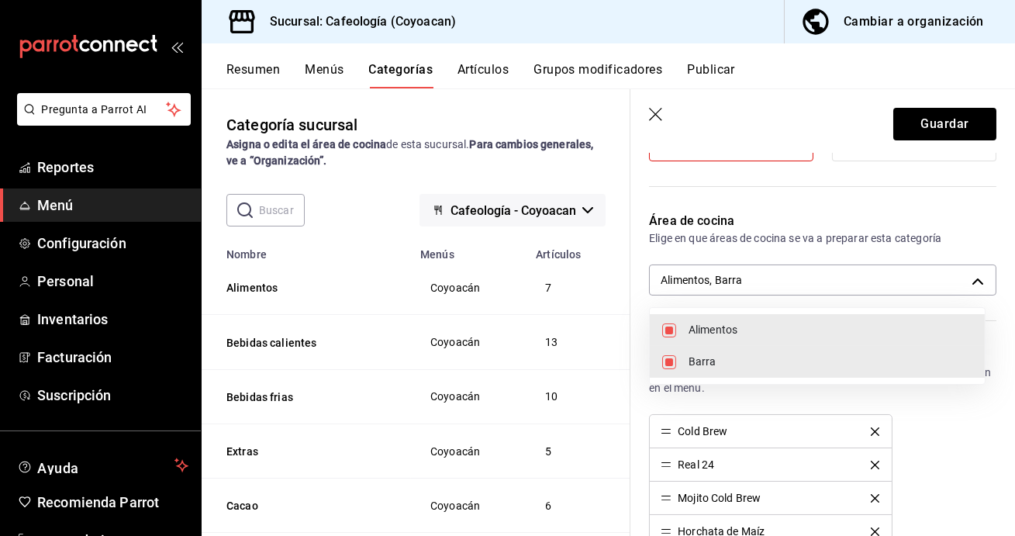
click at [666, 329] on input "checkbox" at bounding box center [669, 330] width 14 height 14
checkbox input "false"
type input "da7a3603-7b5e-4254-93d7-feced810d4d8"
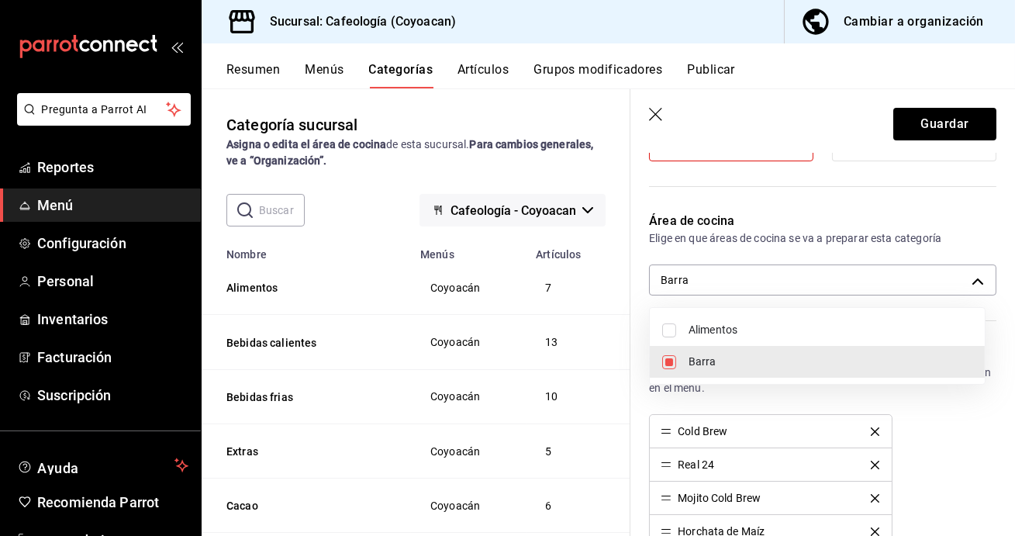
click at [940, 125] on div at bounding box center [507, 268] width 1015 height 536
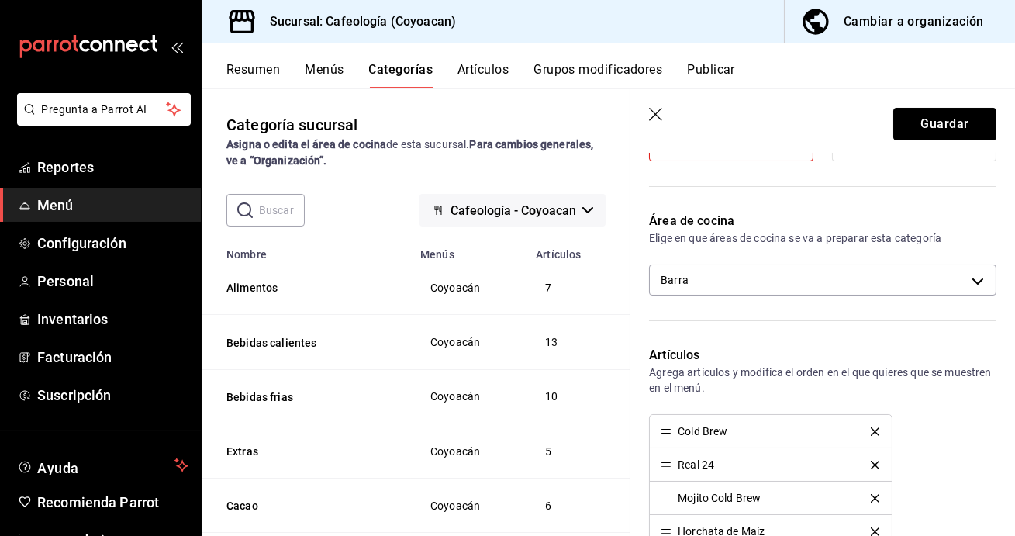
click at [940, 124] on button "Guardar" at bounding box center [944, 124] width 103 height 33
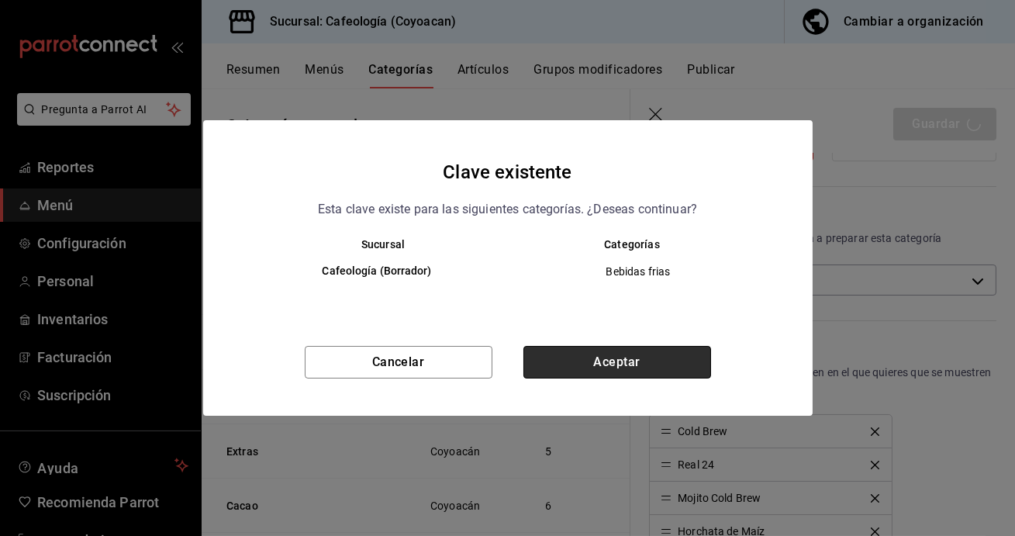
click at [645, 362] on button "Aceptar" at bounding box center [617, 362] width 188 height 33
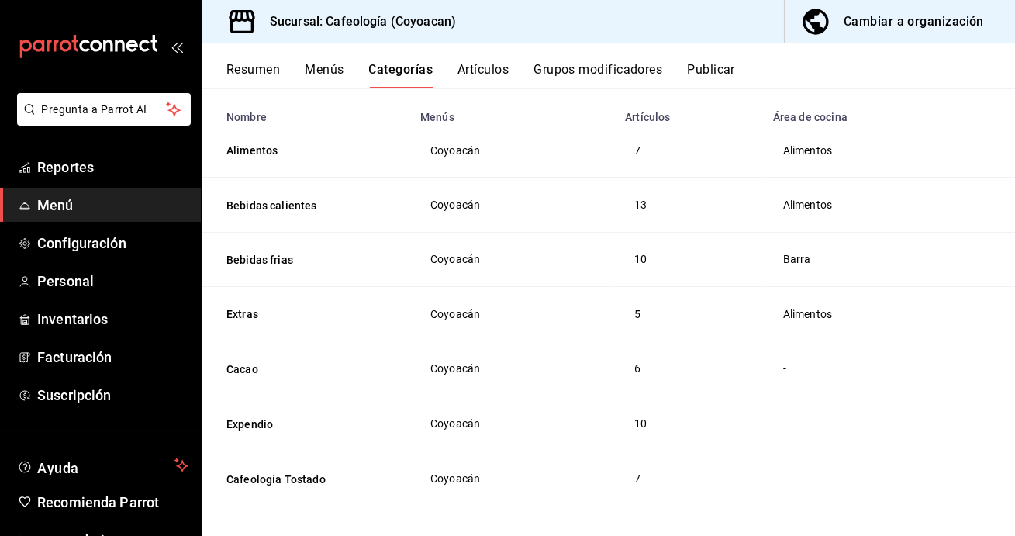
scroll to position [121, 0]
click at [302, 203] on button "Bebidas calientes" at bounding box center [303, 206] width 155 height 16
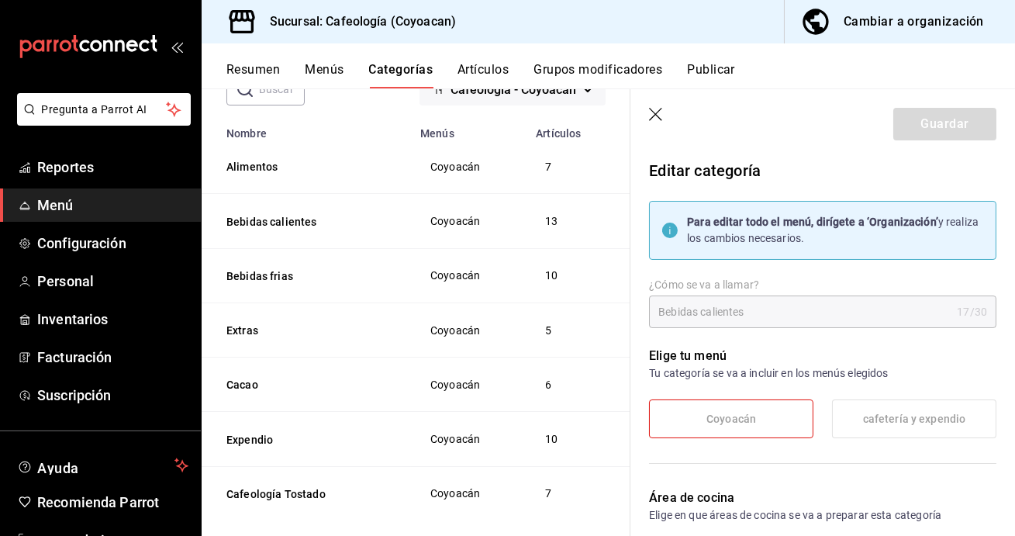
type input "55fa640c-5f41-4895-a2c9-c25d6663f40e"
radio input "false"
radio input "true"
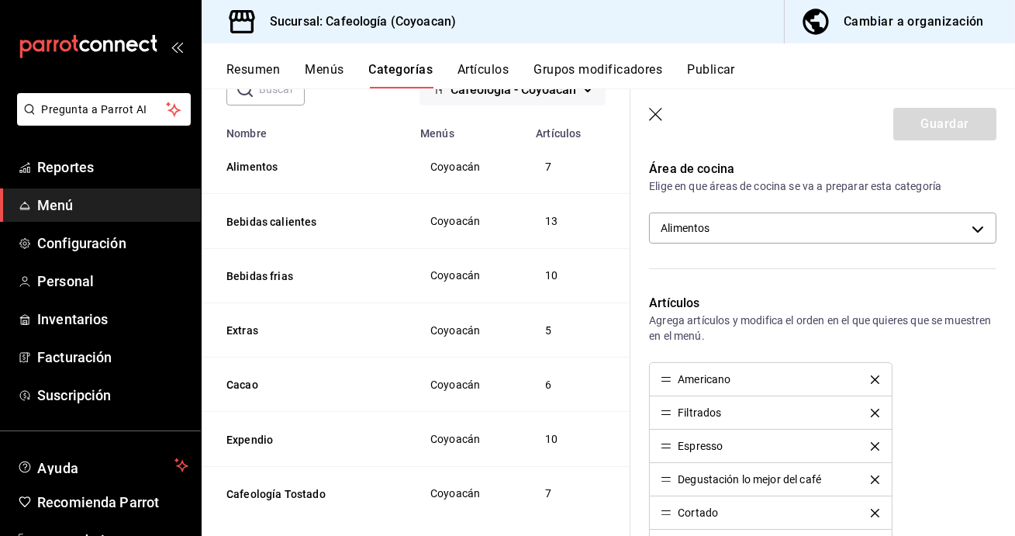
scroll to position [318, 0]
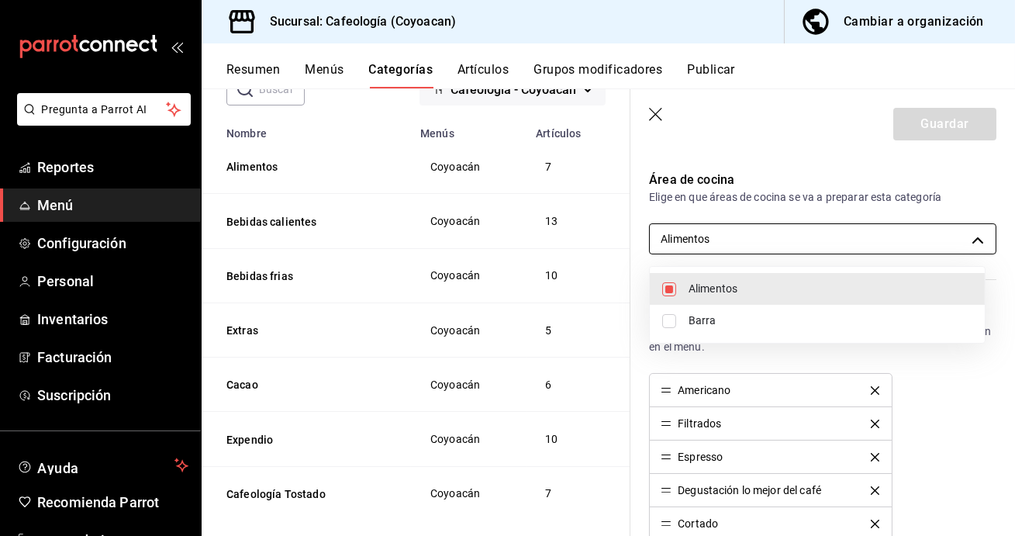
click at [868, 240] on body "Pregunta a Parrot AI Reportes Menú Configuración Personal Inventarios Facturaci…" at bounding box center [507, 268] width 1015 height 536
click at [753, 317] on span "Barra" at bounding box center [830, 320] width 284 height 16
type input "55fa640c-5f41-4895-a2c9-c25d6663f40e,da7a3603-7b5e-4254-93d7-feced810d4d8"
checkbox input "true"
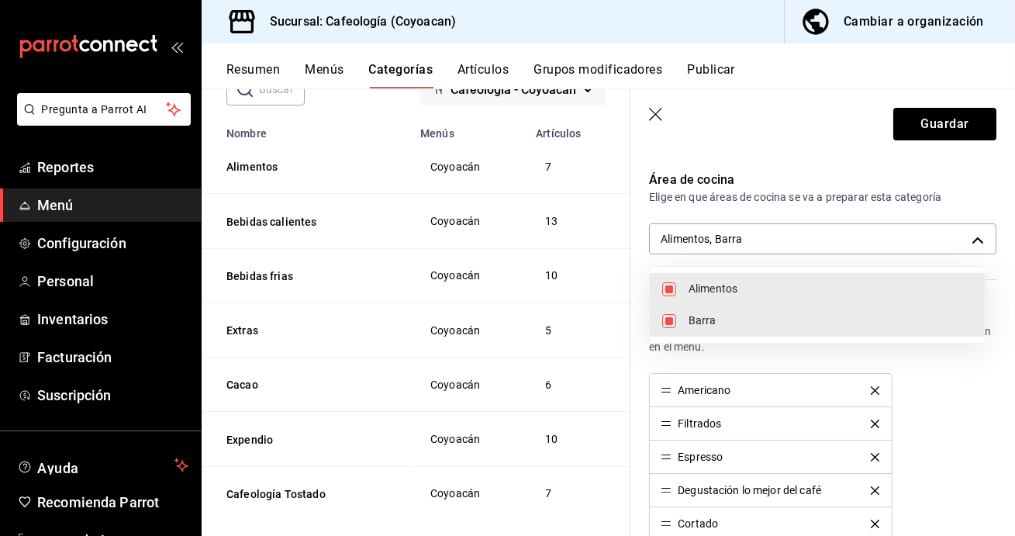
click at [671, 286] on input "checkbox" at bounding box center [669, 289] width 14 height 14
checkbox input "false"
type input "da7a3603-7b5e-4254-93d7-feced810d4d8"
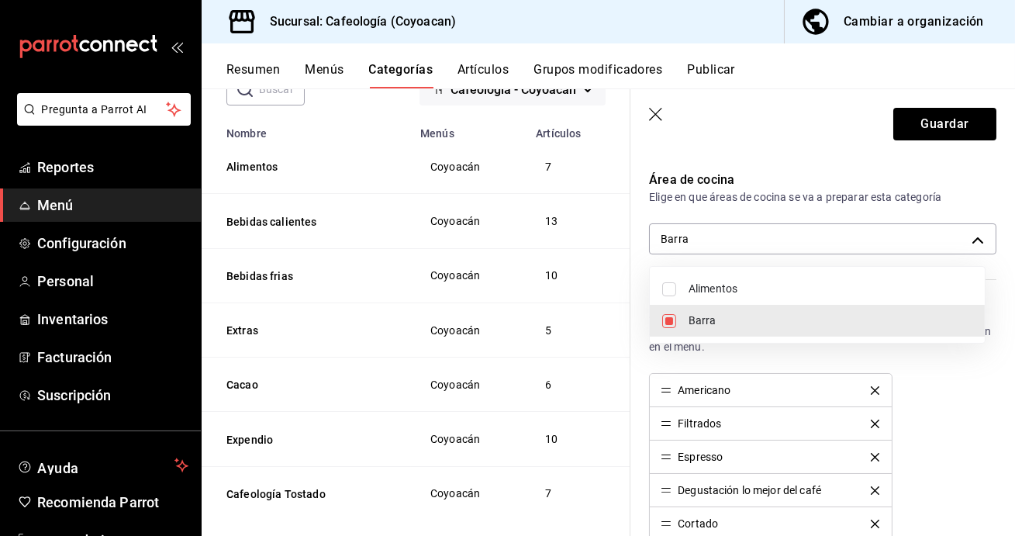
click at [931, 126] on div at bounding box center [507, 268] width 1015 height 536
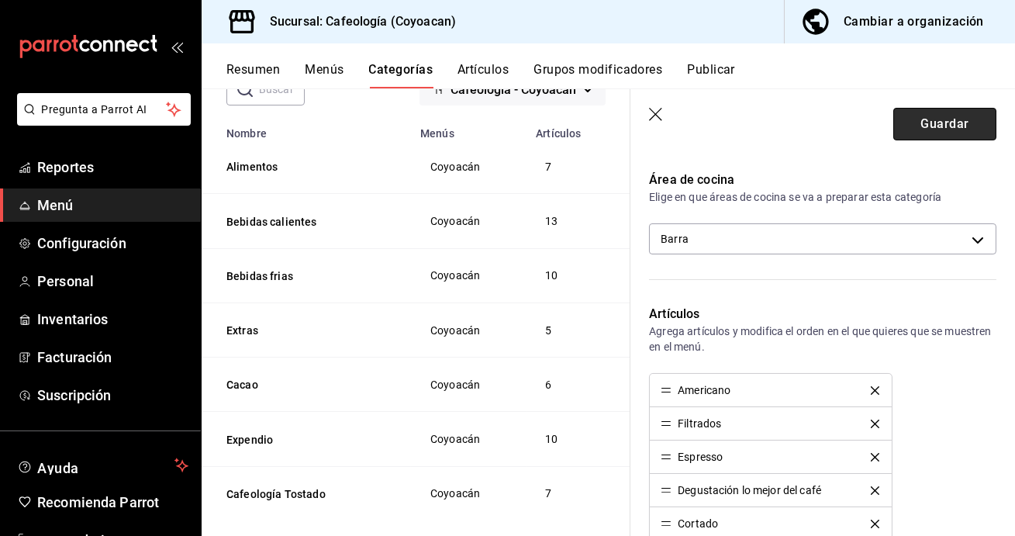
click at [929, 127] on button "Guardar" at bounding box center [944, 124] width 103 height 33
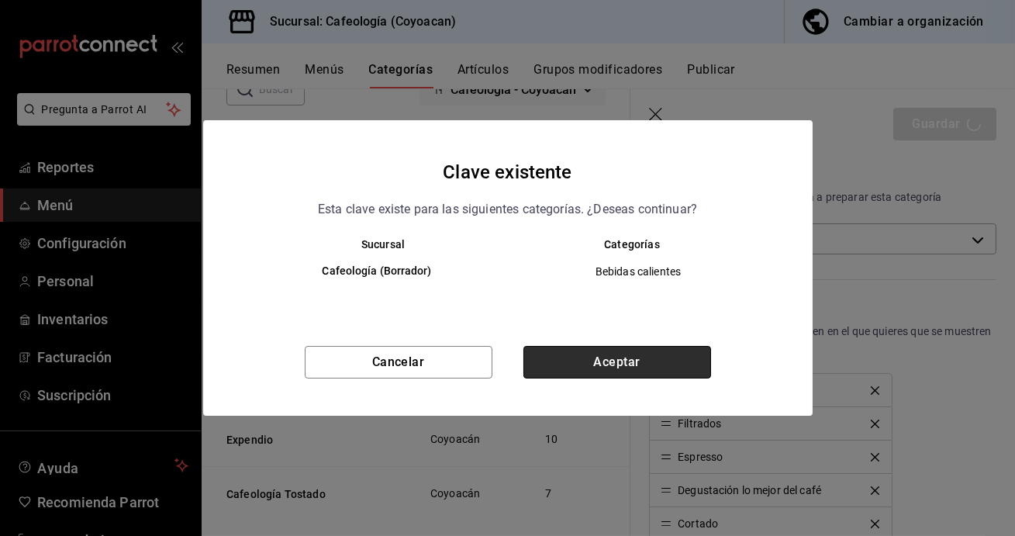
click at [575, 353] on button "Aceptar" at bounding box center [617, 362] width 188 height 33
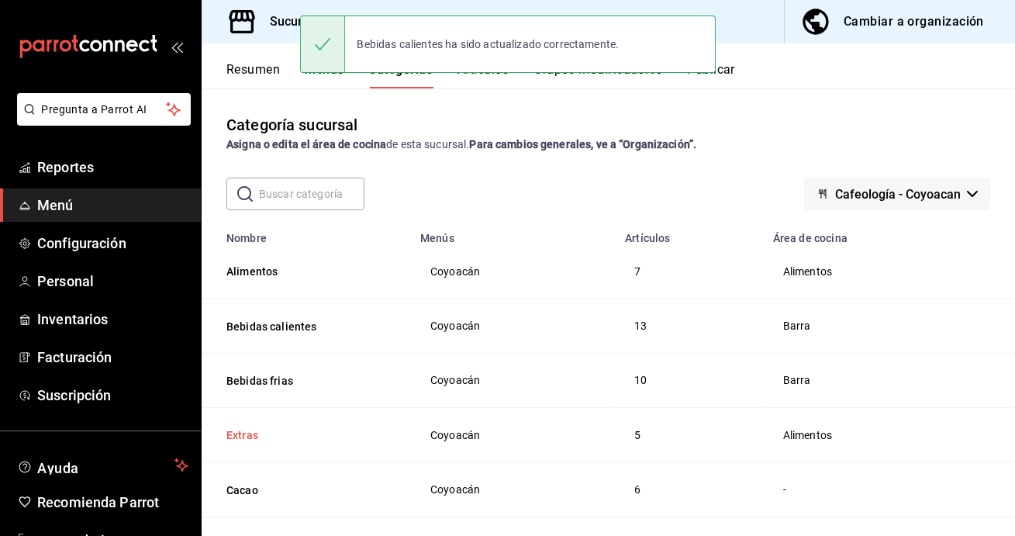
click at [246, 433] on button "Extras" at bounding box center [303, 435] width 155 height 16
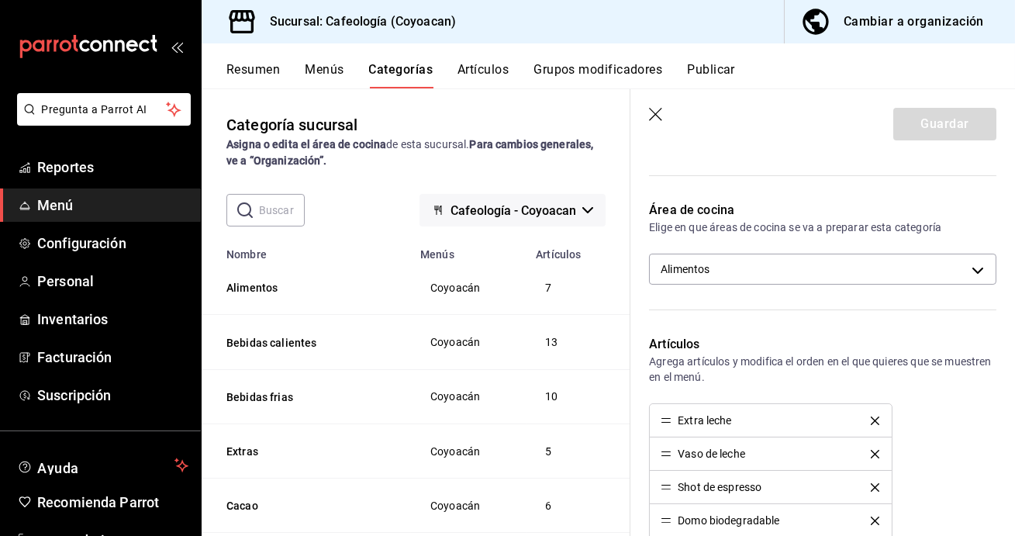
scroll to position [293, 0]
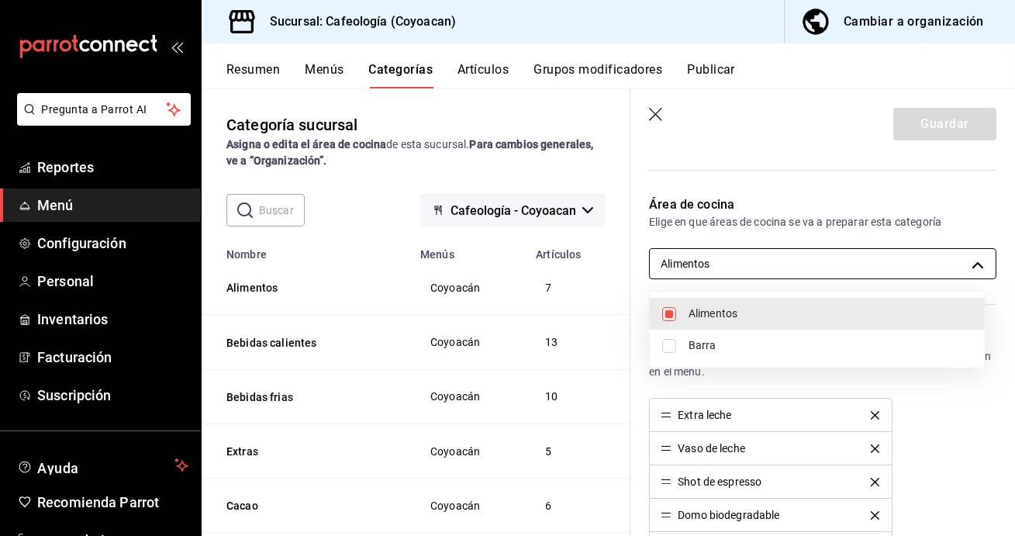
click at [731, 260] on body "Pregunta a Parrot AI Reportes Menú Configuración Personal Inventarios Facturaci…" at bounding box center [507, 268] width 1015 height 536
click at [718, 346] on span "Barra" at bounding box center [830, 345] width 284 height 16
type input "55fa640c-5f41-4895-a2c9-c25d6663f40e,da7a3603-7b5e-4254-93d7-feced810d4d8"
checkbox input "true"
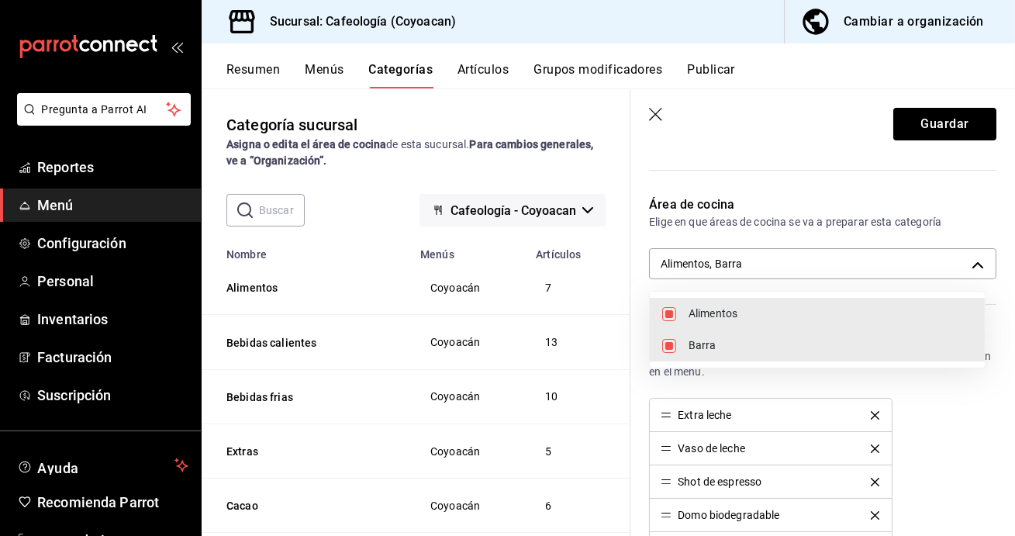
click at [708, 313] on span "Alimentos" at bounding box center [830, 313] width 284 height 16
type input "da7a3603-7b5e-4254-93d7-feced810d4d8"
checkbox input "false"
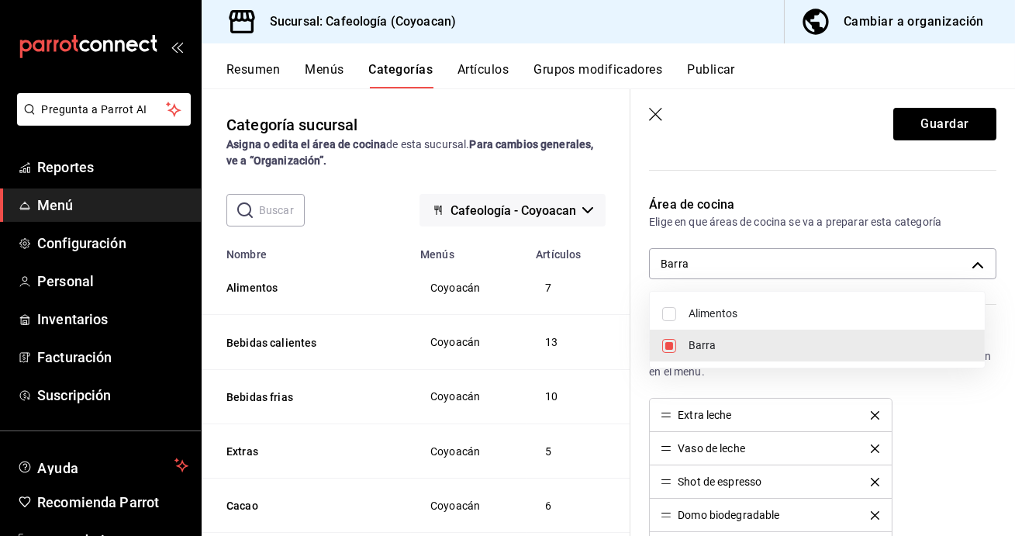
click at [929, 126] on div at bounding box center [507, 268] width 1015 height 536
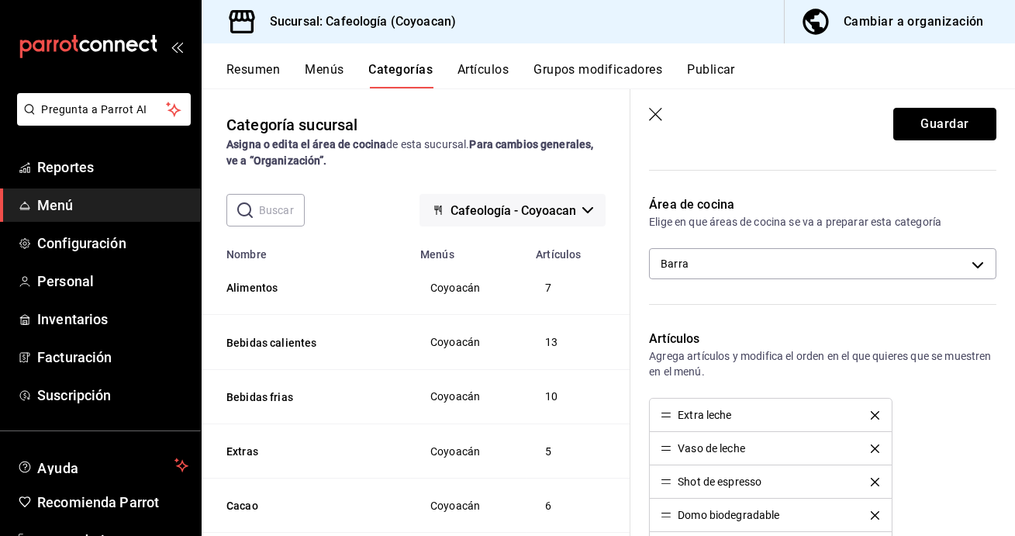
click at [929, 126] on button "Guardar" at bounding box center [944, 124] width 103 height 33
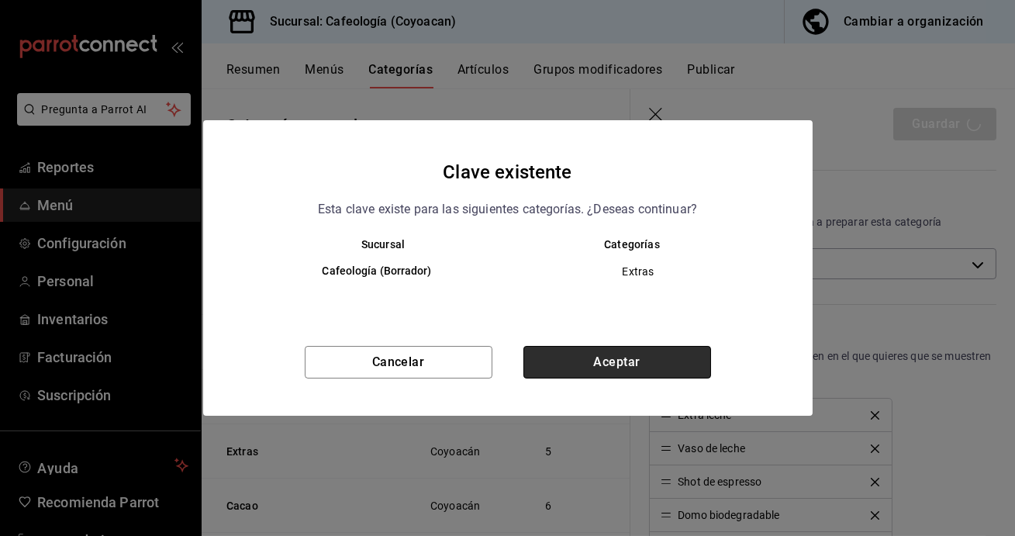
click at [601, 367] on button "Aceptar" at bounding box center [617, 362] width 188 height 33
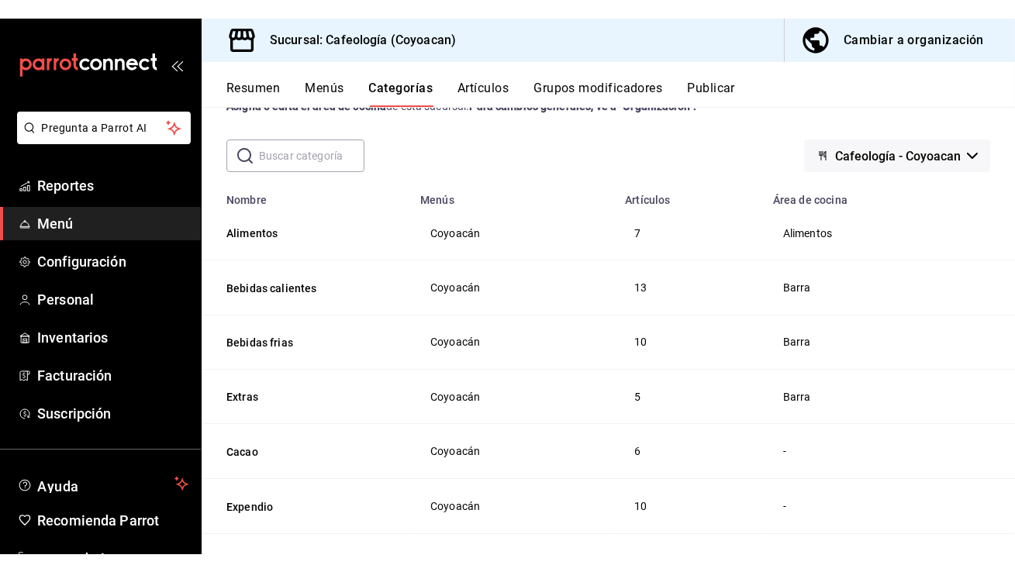
scroll to position [53, 0]
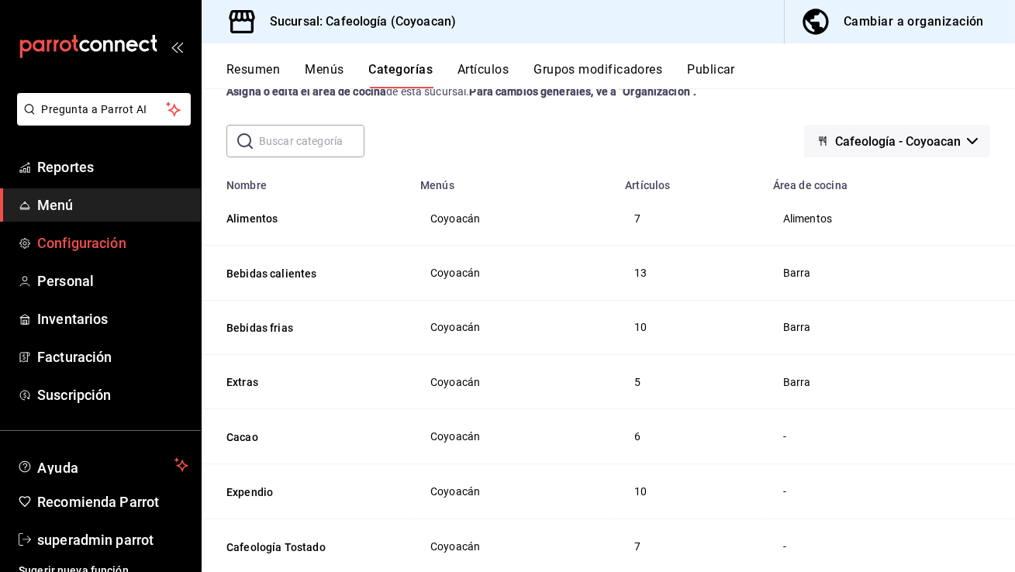
click at [107, 259] on link "Configuración" at bounding box center [100, 242] width 201 height 33
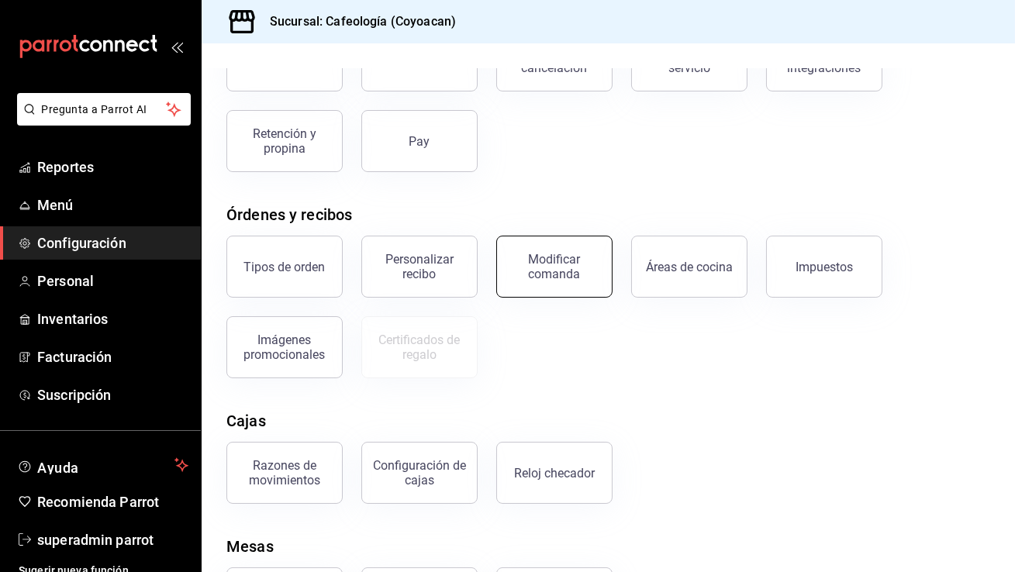
scroll to position [213, 0]
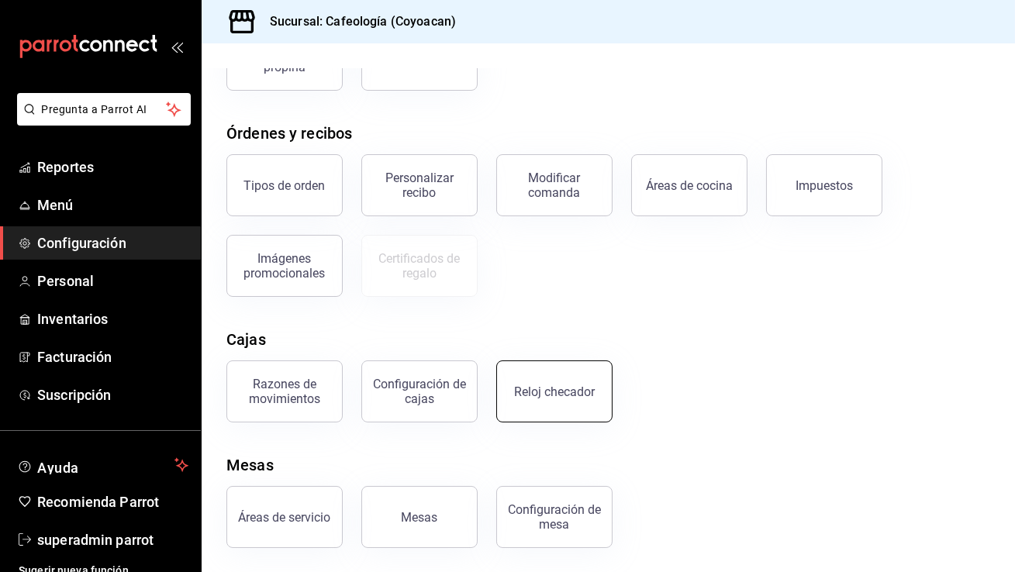
click at [564, 395] on div "Reloj checador" at bounding box center [554, 392] width 81 height 15
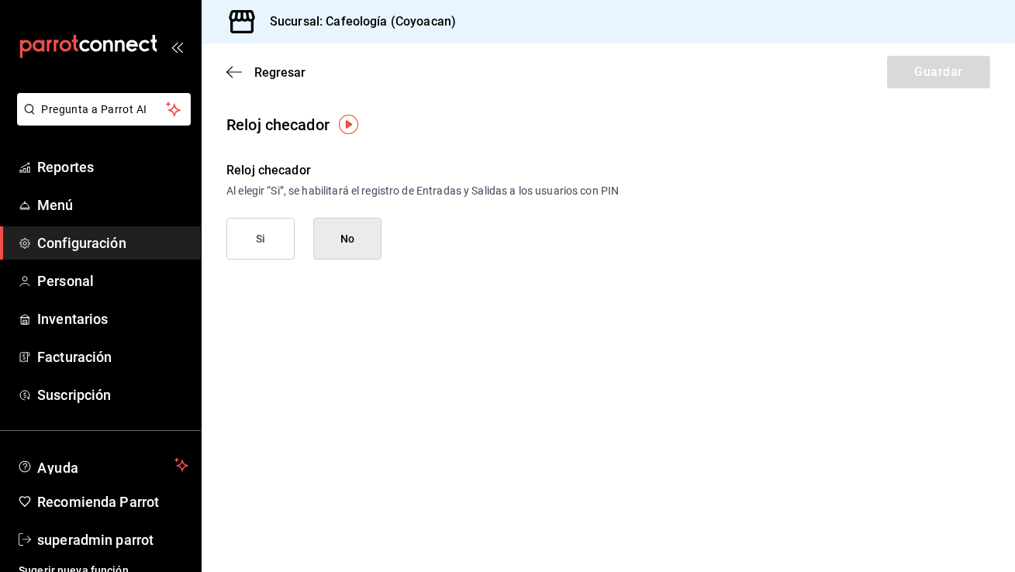
click at [255, 248] on button "Si" at bounding box center [260, 239] width 68 height 42
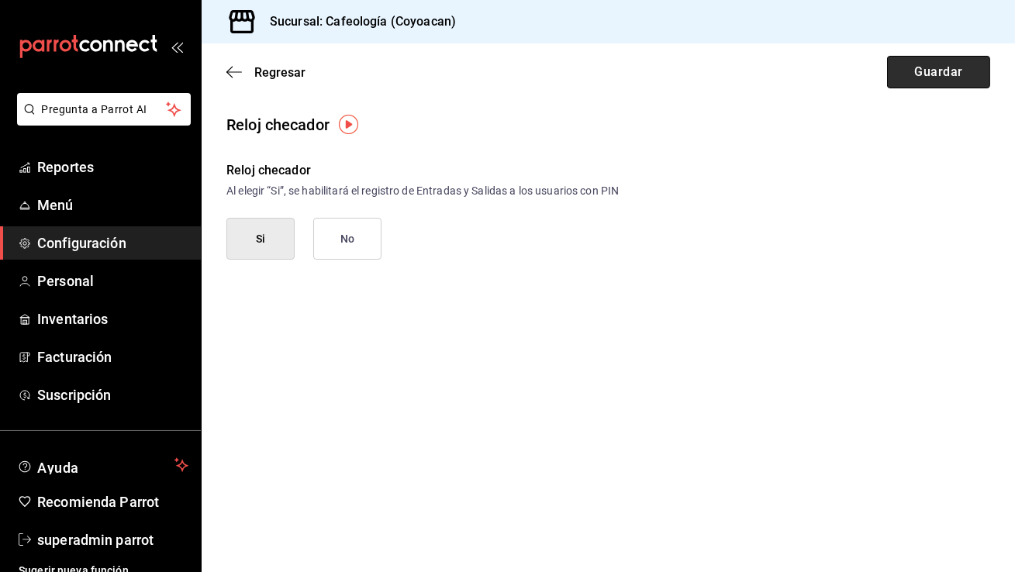
click at [943, 77] on button "Guardar" at bounding box center [938, 72] width 103 height 33
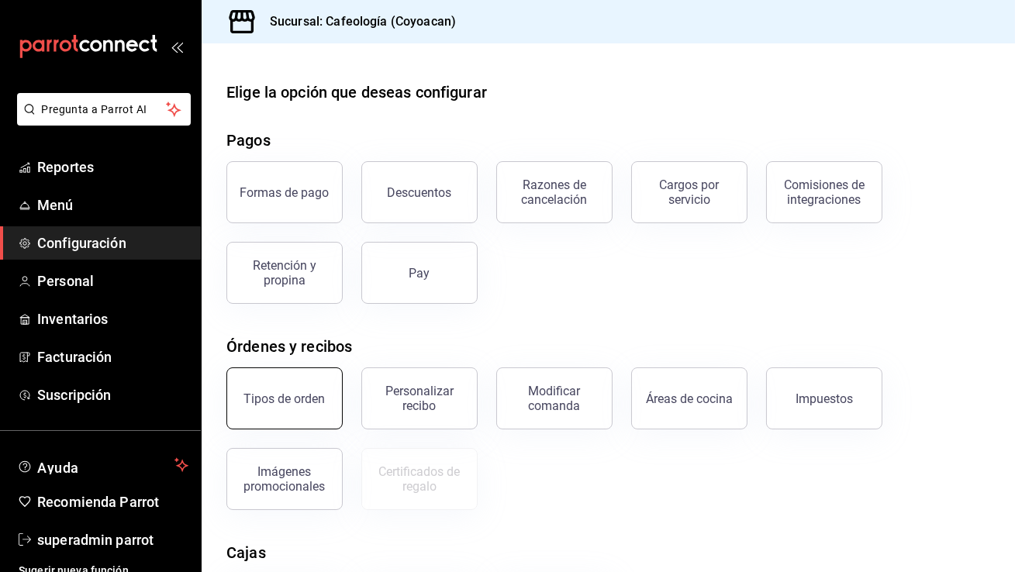
click at [276, 401] on div "Tipos de orden" at bounding box center [284, 398] width 81 height 15
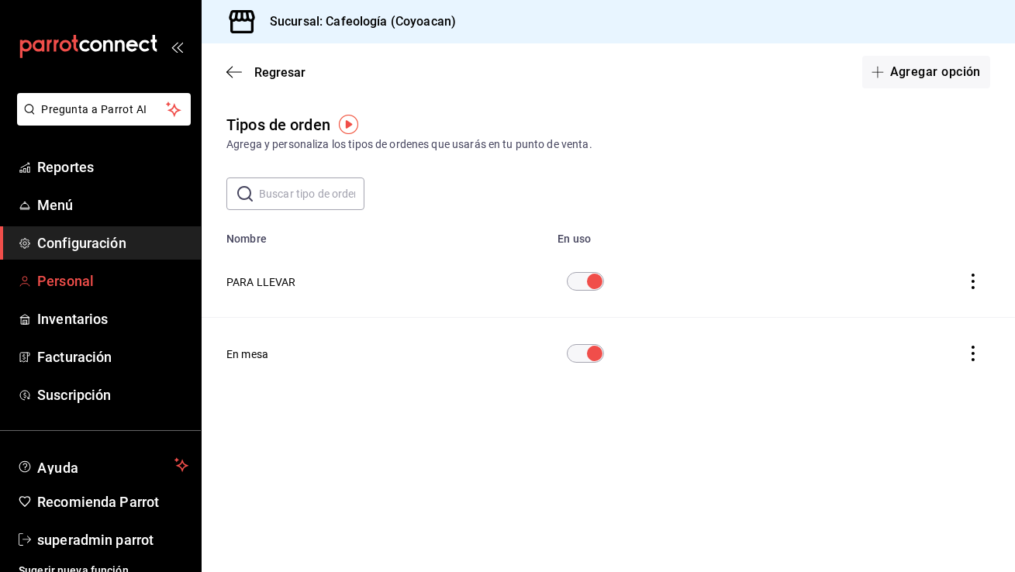
click at [57, 279] on span "Personal" at bounding box center [112, 281] width 151 height 21
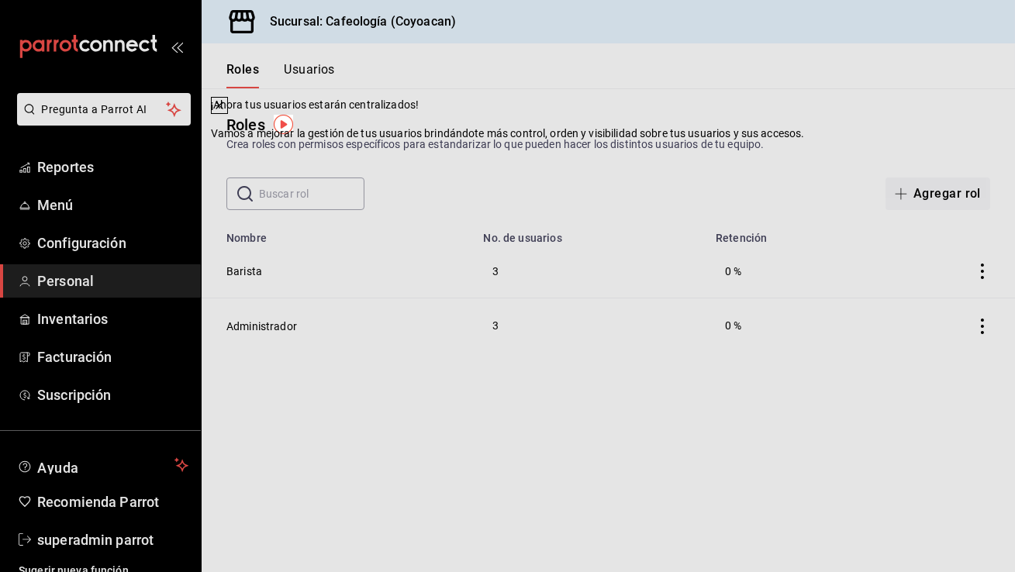
click at [226, 112] on icon at bounding box center [219, 105] width 12 height 12
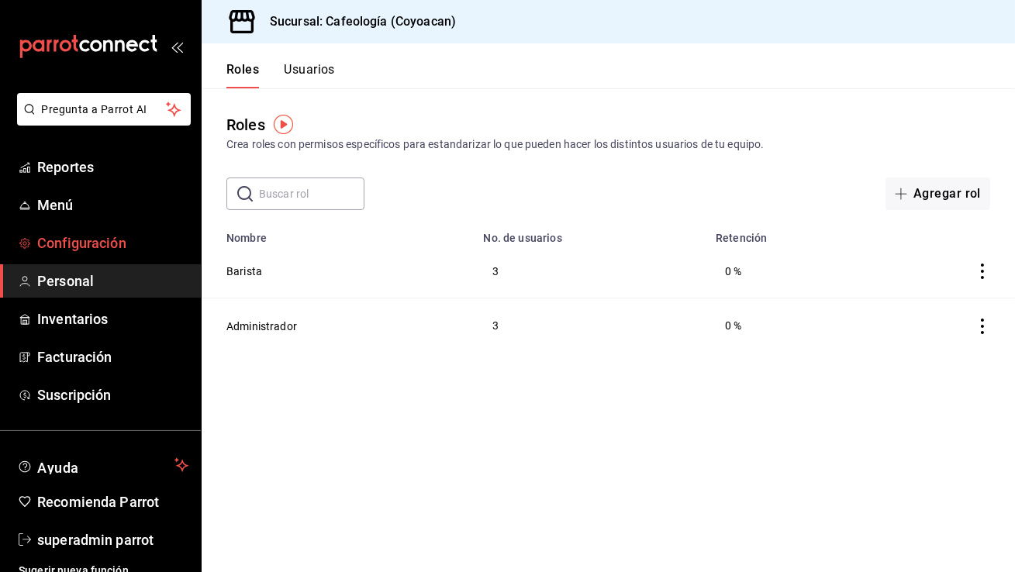
click at [85, 247] on span "Configuración" at bounding box center [112, 243] width 151 height 21
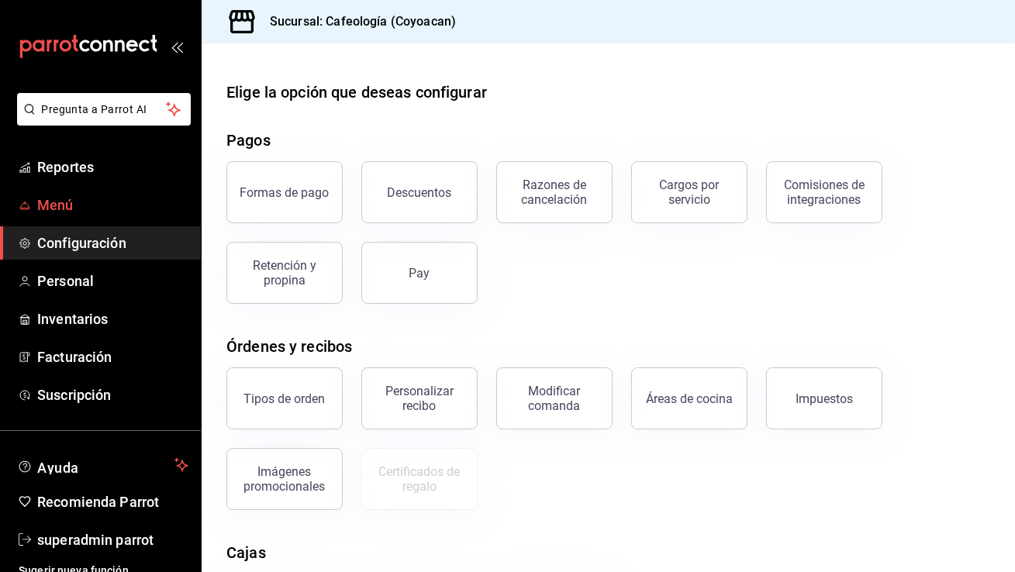
click at [84, 213] on span "Menú" at bounding box center [112, 205] width 151 height 21
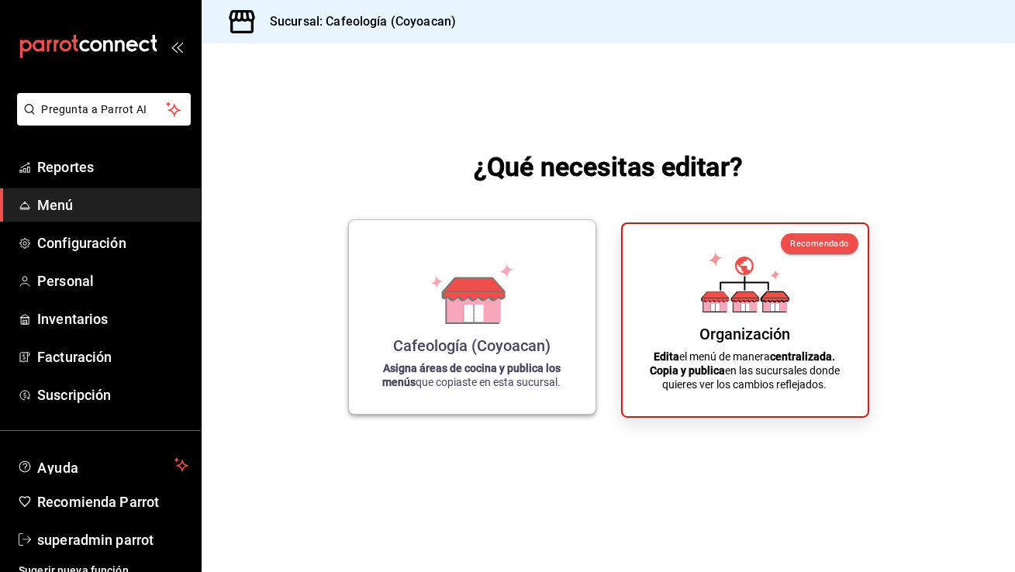
click at [415, 392] on div "Cafeología (Coyoacan) Asigna áreas de cocina y publica los menús que copiaste e…" at bounding box center [471, 317] width 209 height 169
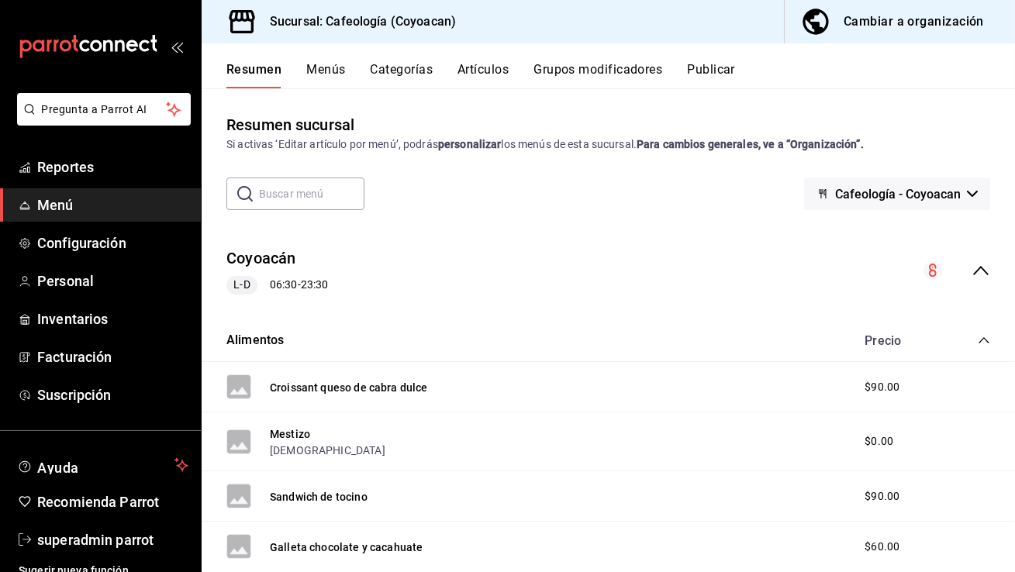
click at [678, 152] on div "Si activas ‘Editar artículo por menú’, podrás personalizar los menús de esta su…" at bounding box center [608, 144] width 764 height 16
click at [65, 171] on span "Reportes" at bounding box center [112, 167] width 151 height 21
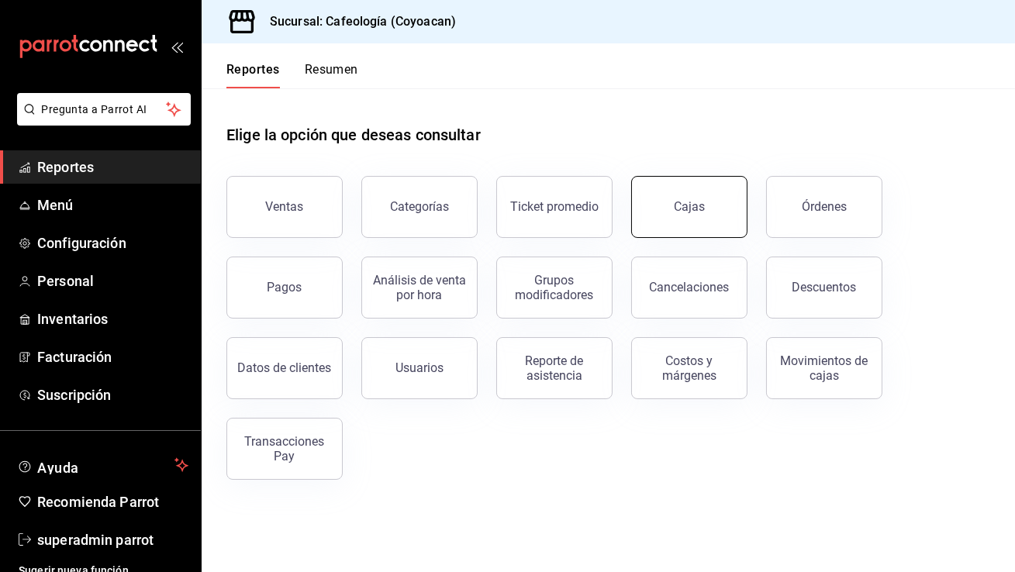
click at [658, 220] on link "Cajas" at bounding box center [689, 207] width 116 height 62
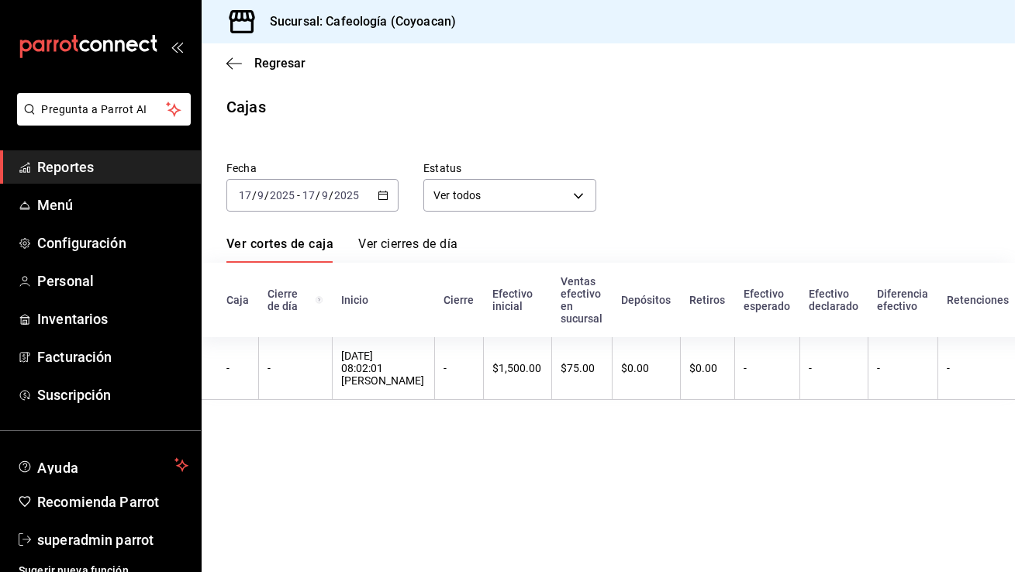
click at [396, 250] on link "Ver cierres de día" at bounding box center [407, 249] width 99 height 26
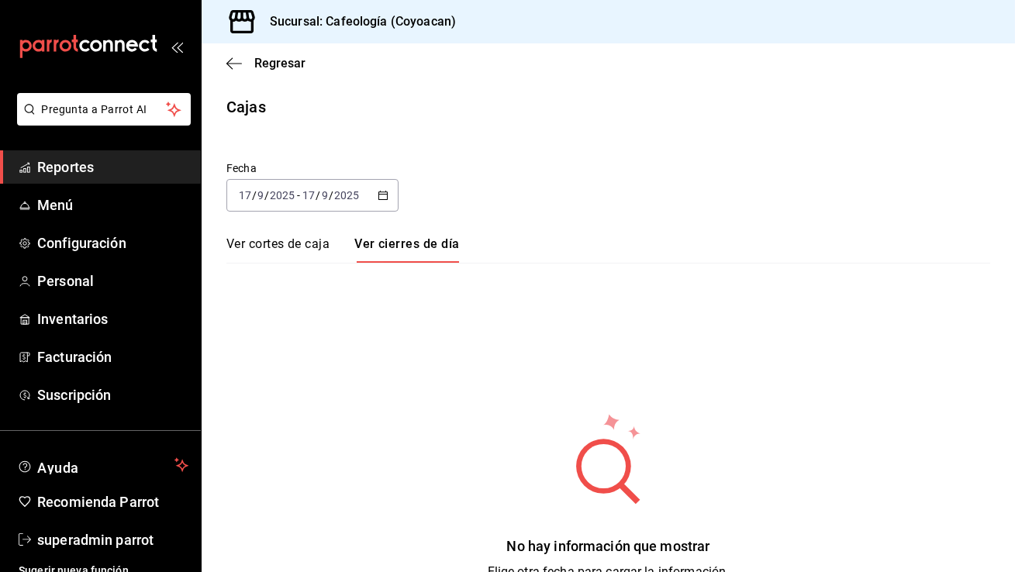
click at [302, 247] on link "Ver cortes de caja" at bounding box center [277, 249] width 103 height 26
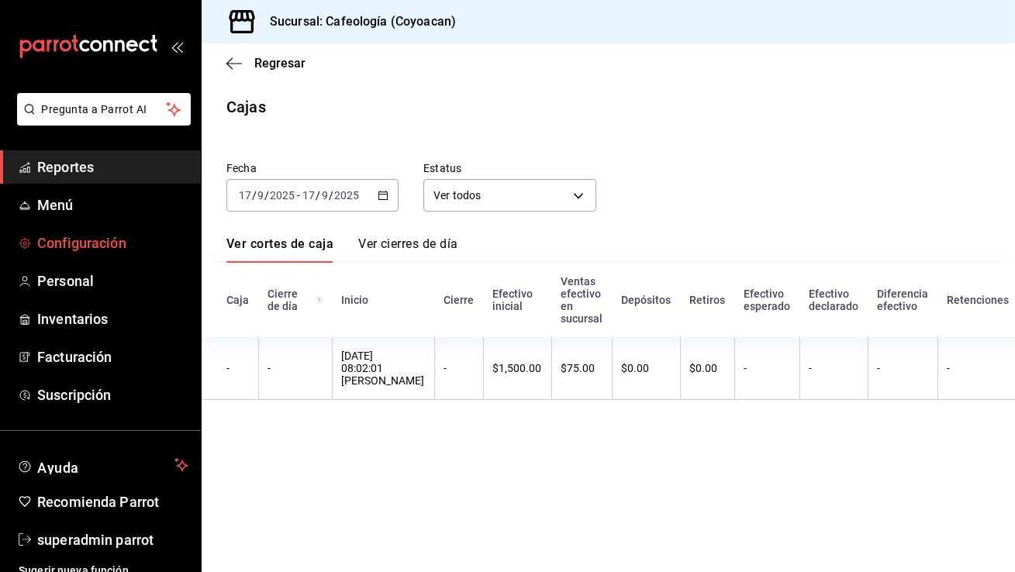
click at [101, 238] on span "Configuración" at bounding box center [112, 243] width 151 height 21
